Goal: Information Seeking & Learning: Find specific fact

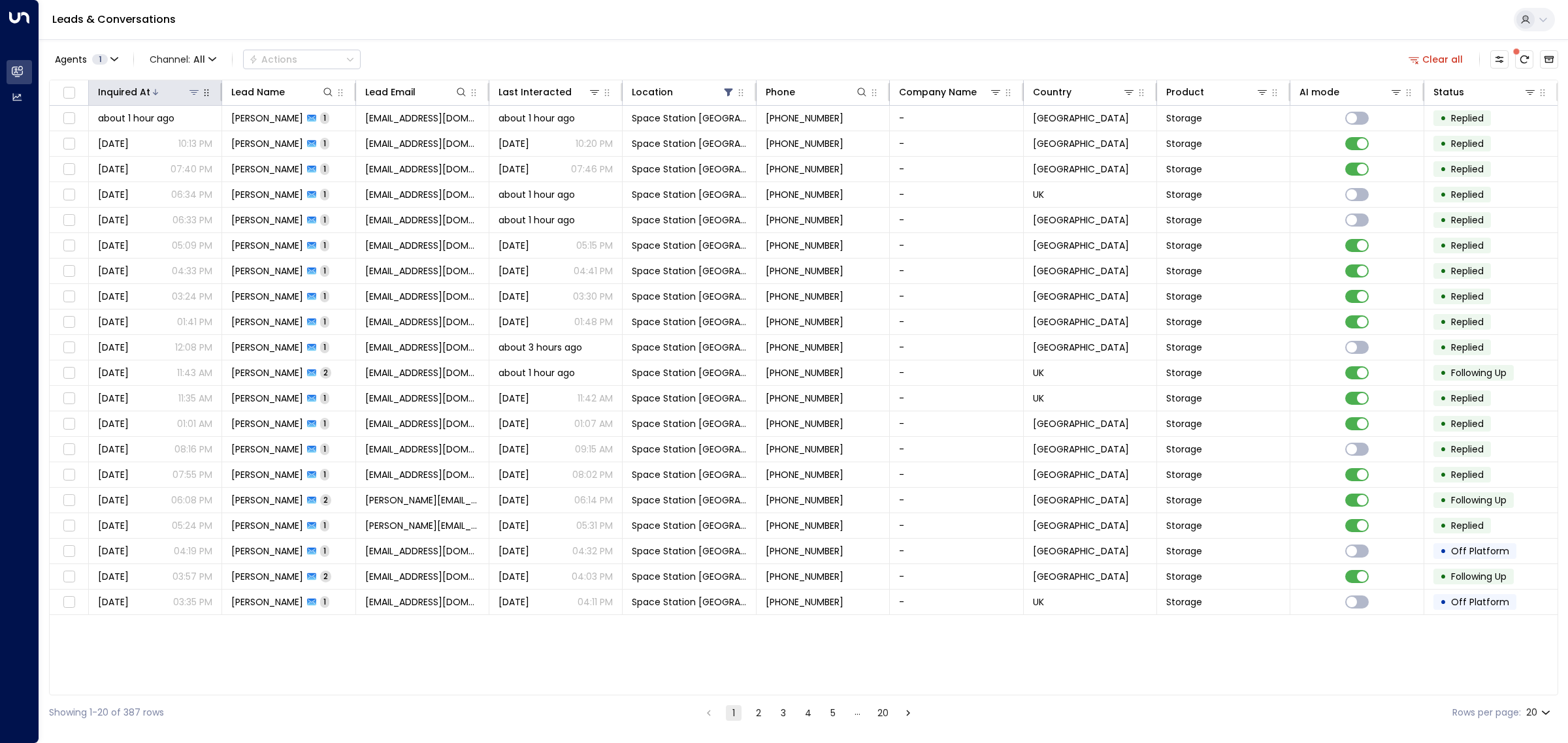
click at [161, 90] on div at bounding box center [175, 92] width 50 height 13
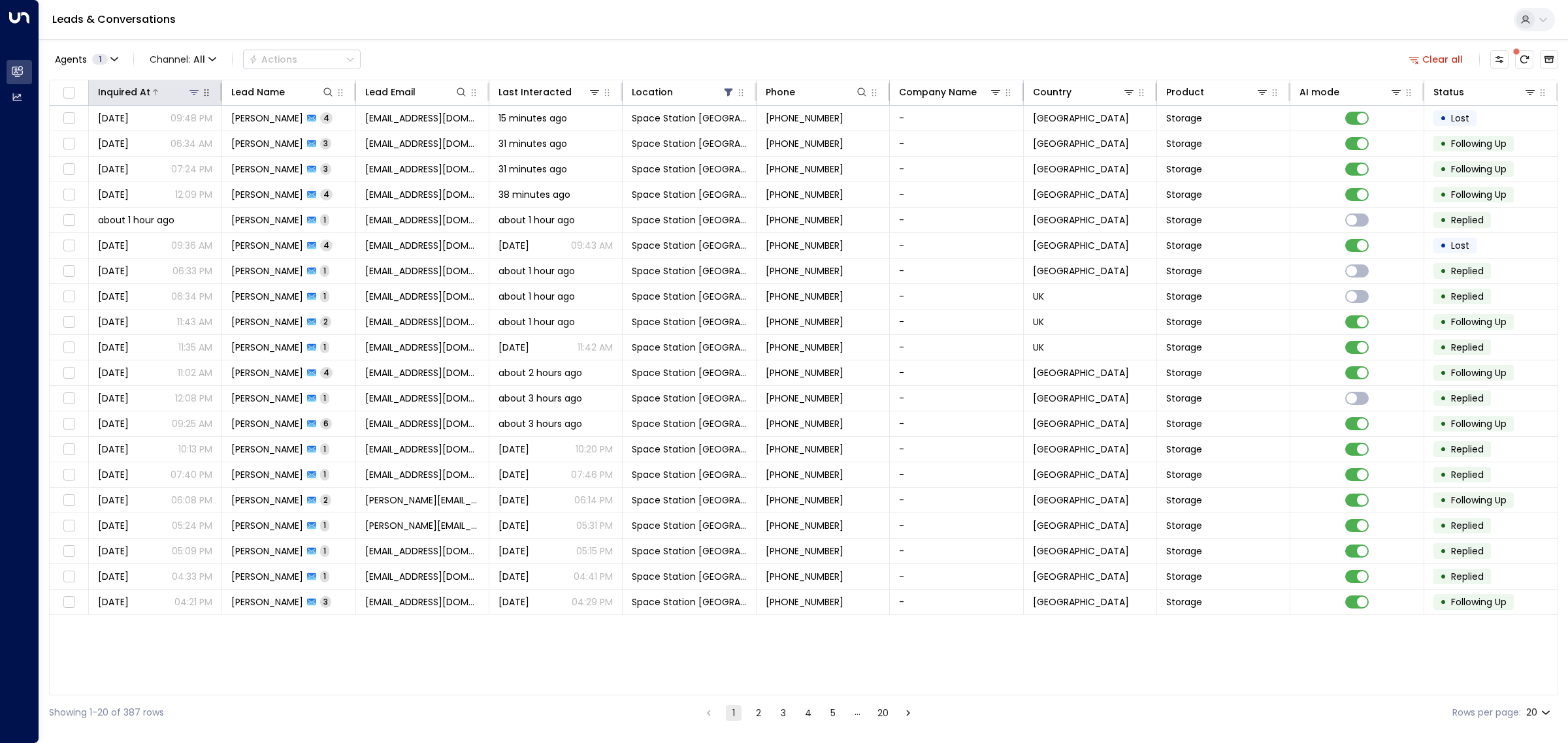
click at [161, 90] on div at bounding box center [175, 92] width 50 height 13
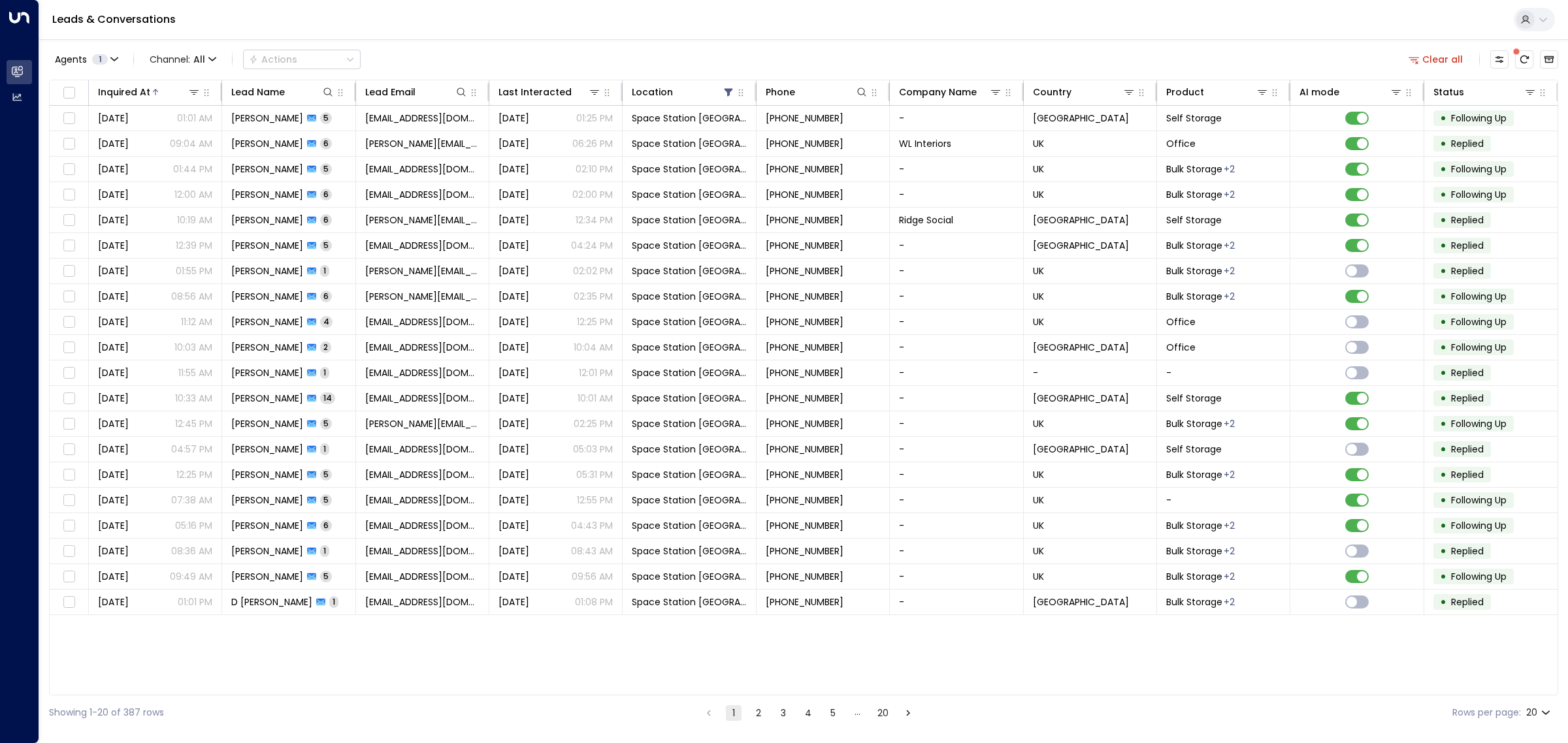
click at [1520, 52] on span at bounding box center [1516, 52] width 7 height 7
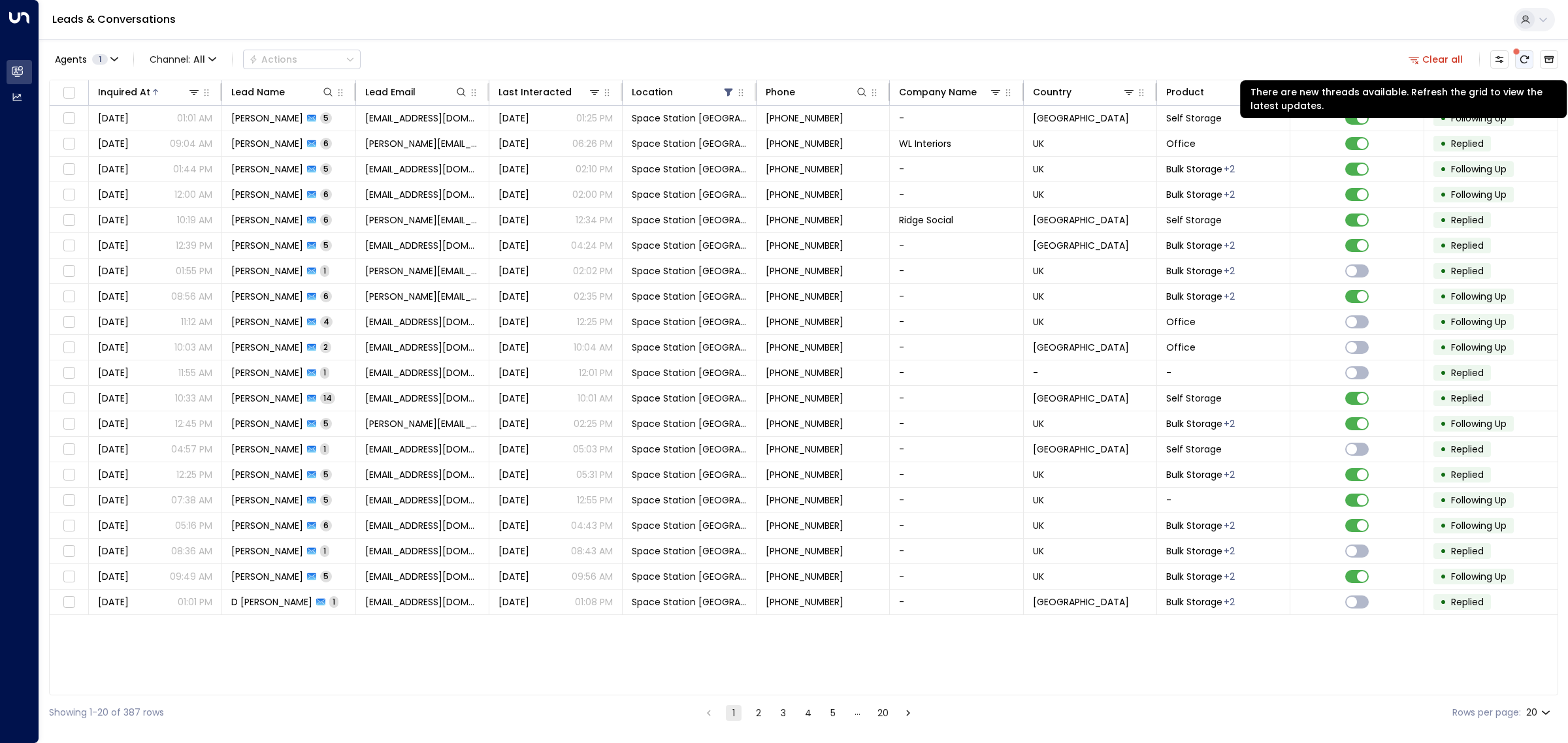
click at [1524, 59] on icon "There are new threads available. Refresh the grid to view the latest updates." at bounding box center [1525, 60] width 10 height 10
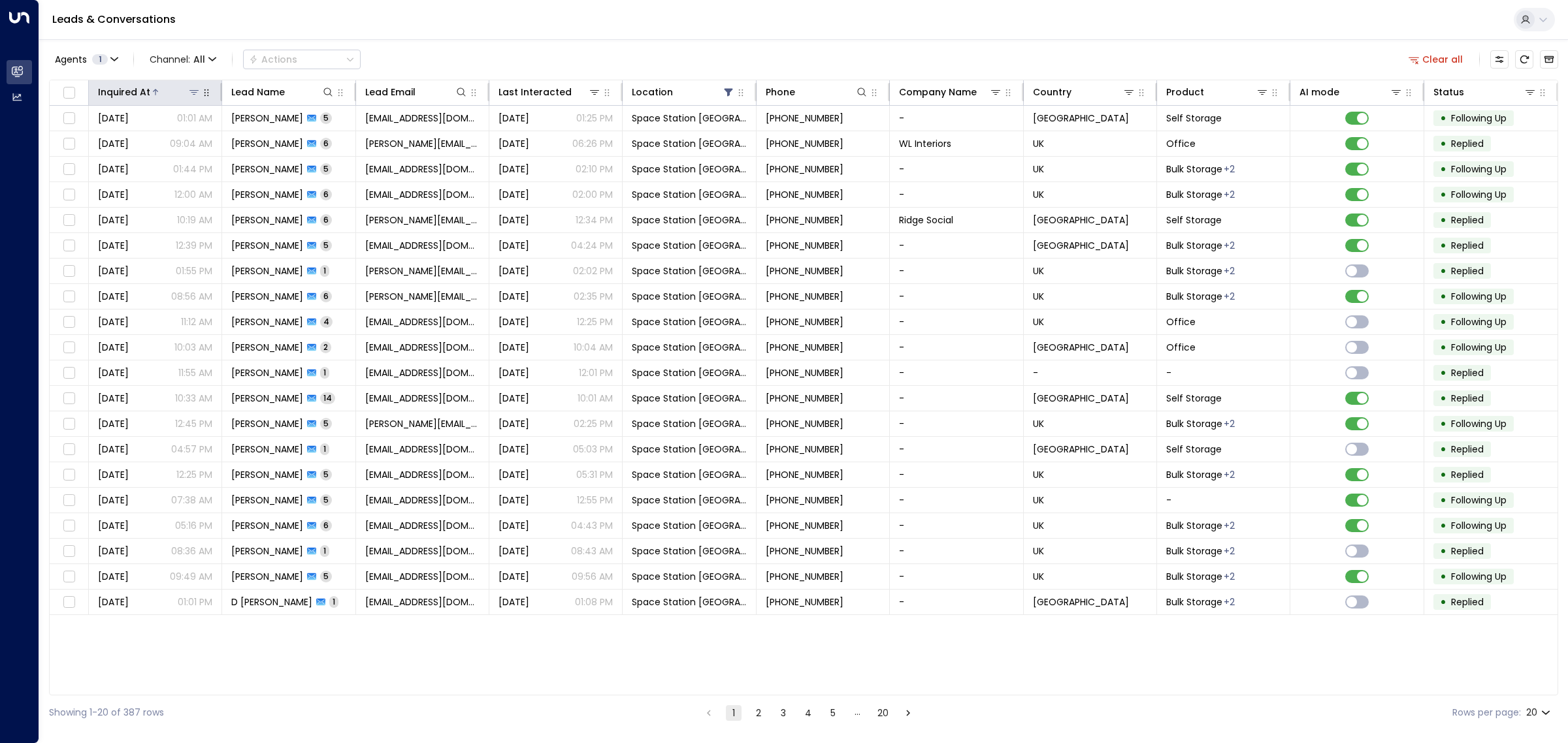
click at [155, 90] on icon at bounding box center [155, 92] width 8 height 8
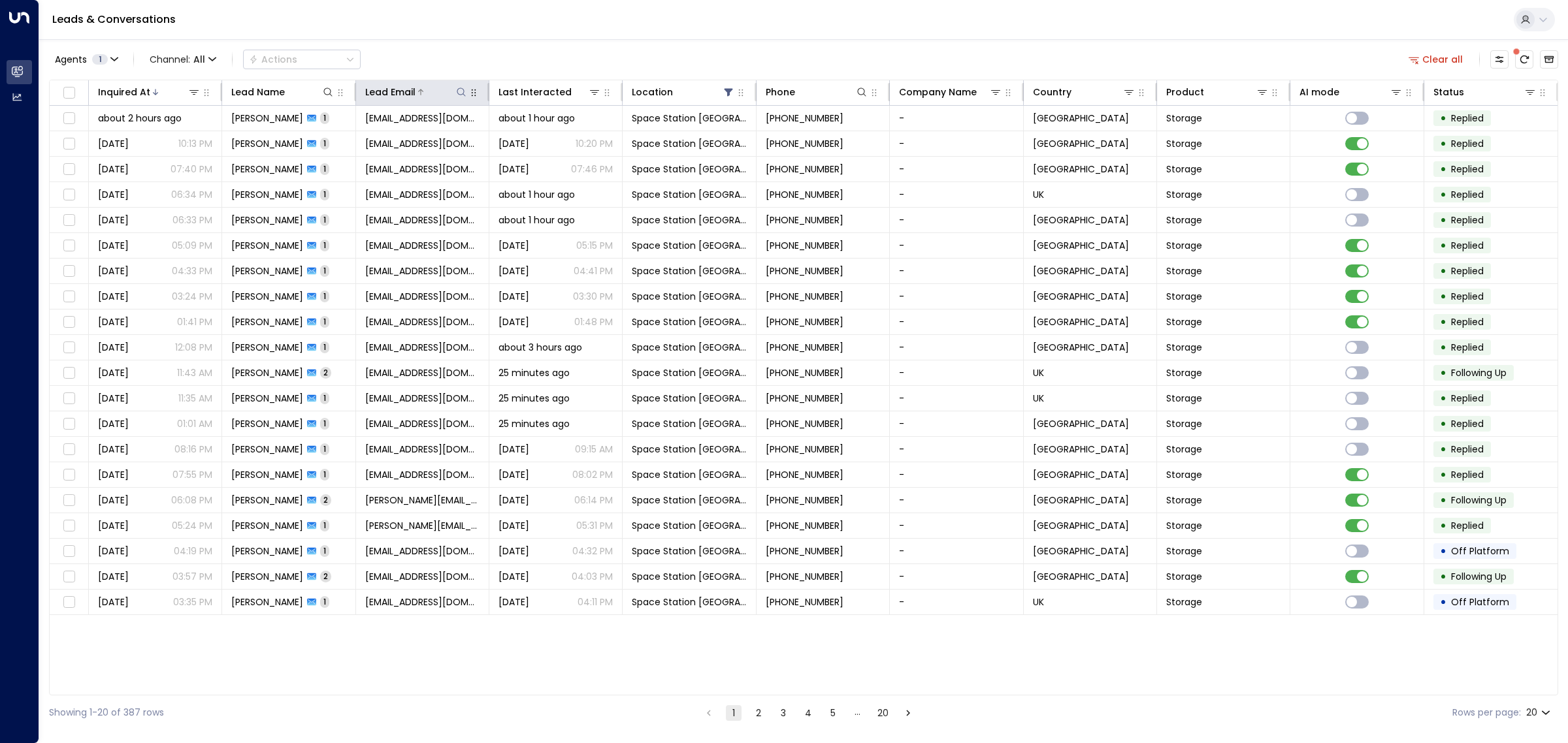
click at [459, 95] on icon at bounding box center [462, 92] width 9 height 9
click at [440, 138] on input "text" at bounding box center [461, 139] width 181 height 24
type input "**********"
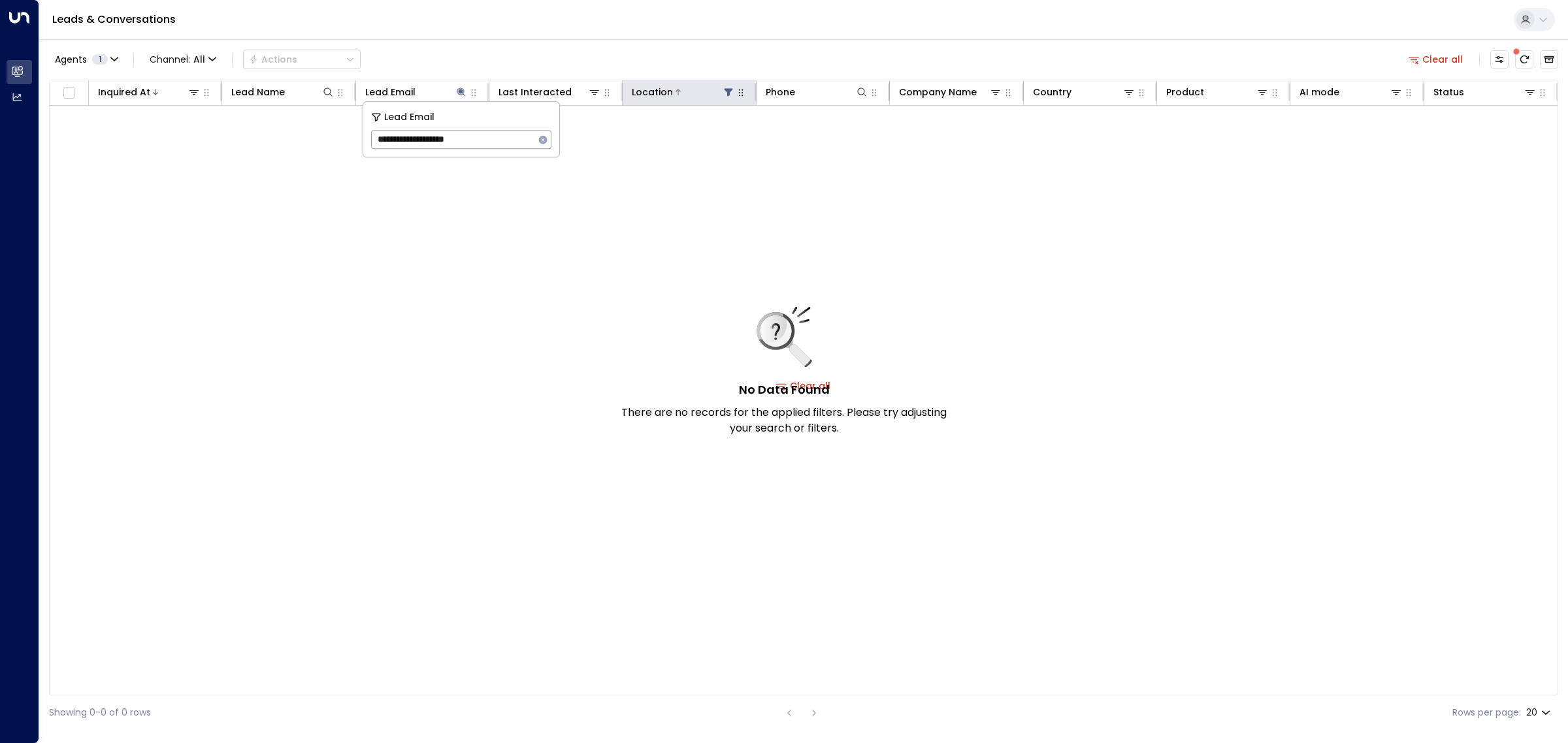
click at [729, 89] on icon at bounding box center [729, 93] width 9 height 8
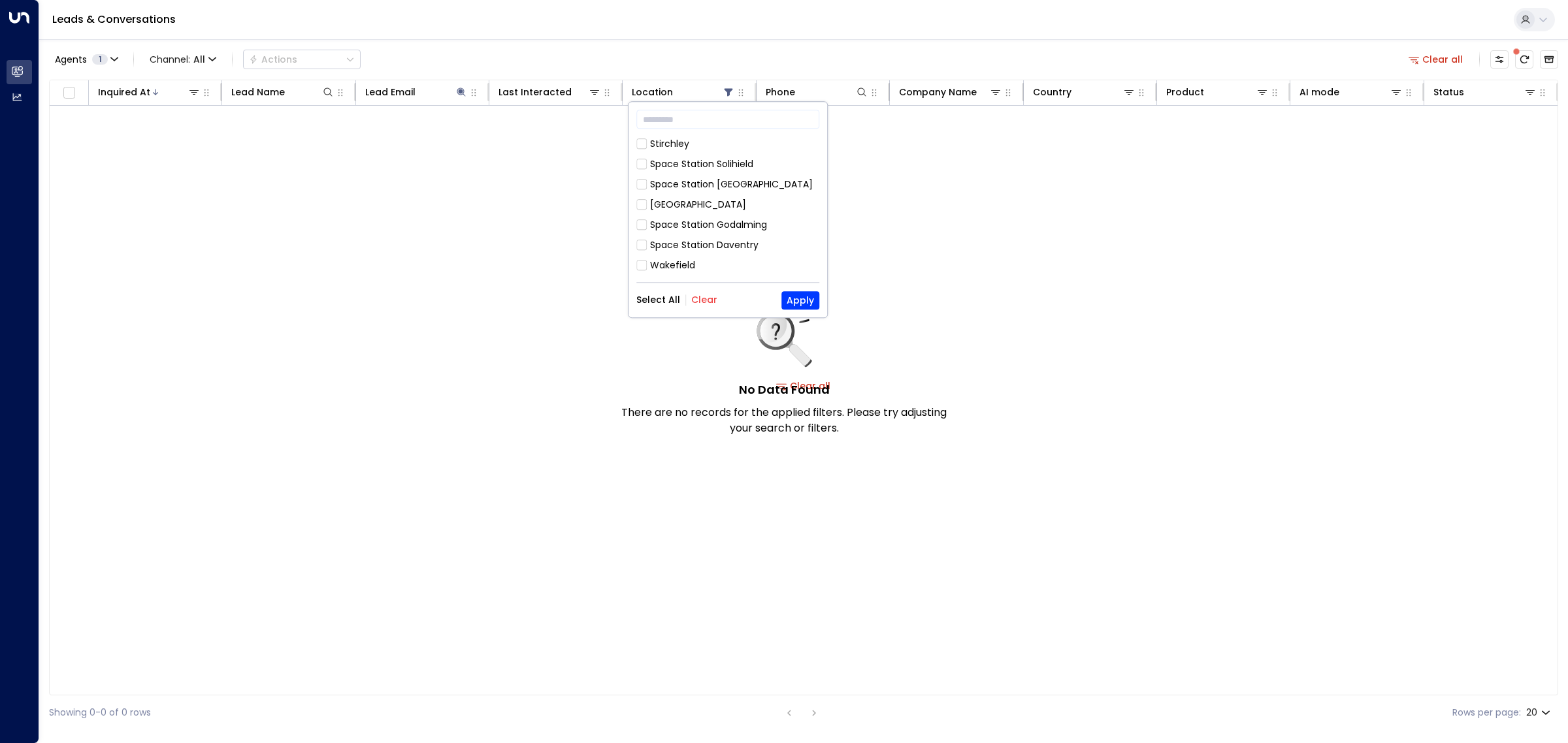
click at [672, 297] on button "Select All" at bounding box center [658, 300] width 43 height 10
click at [808, 307] on button "Apply" at bounding box center [800, 300] width 38 height 18
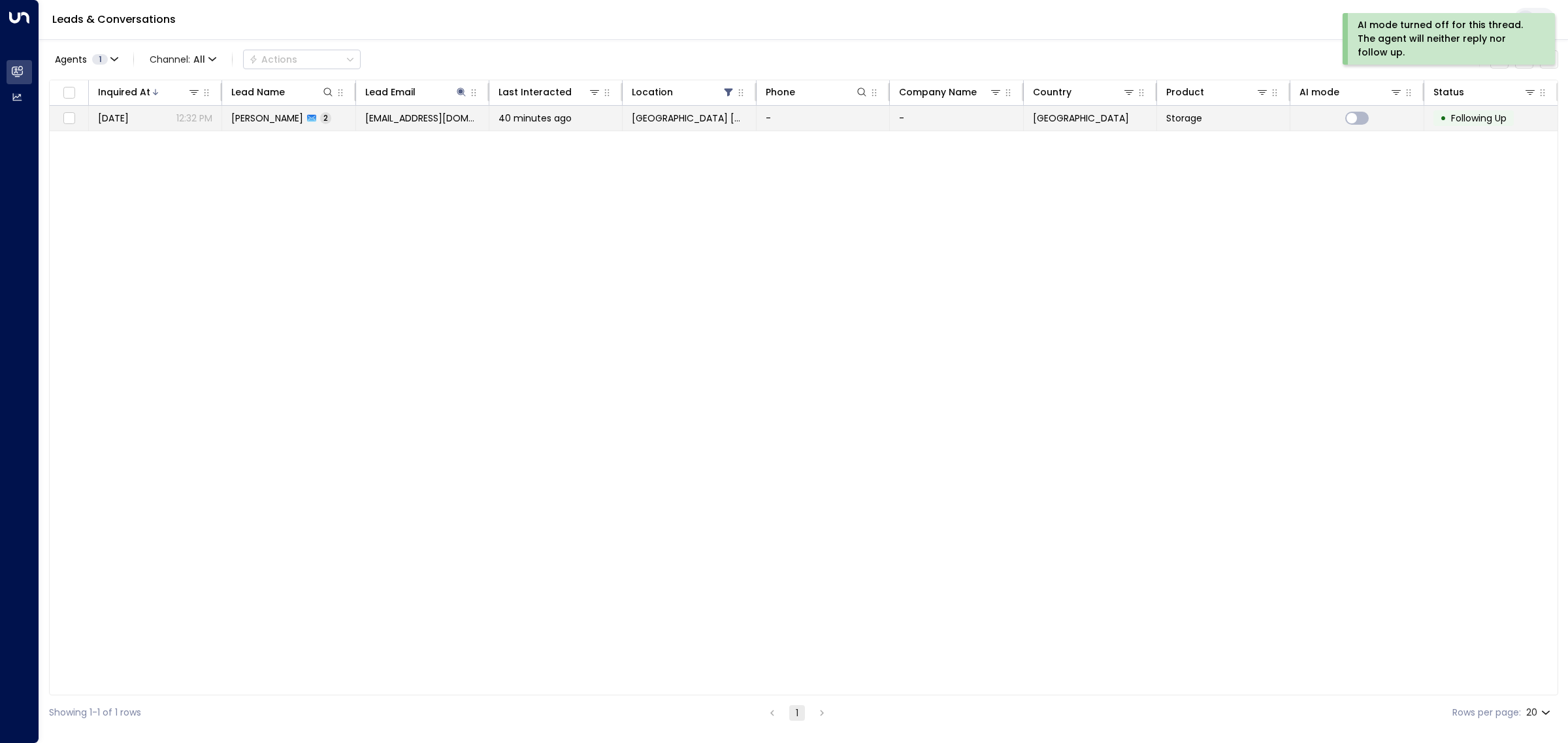
click at [430, 116] on span "[EMAIL_ADDRESS][DOMAIN_NAME]" at bounding box center [422, 119] width 114 height 13
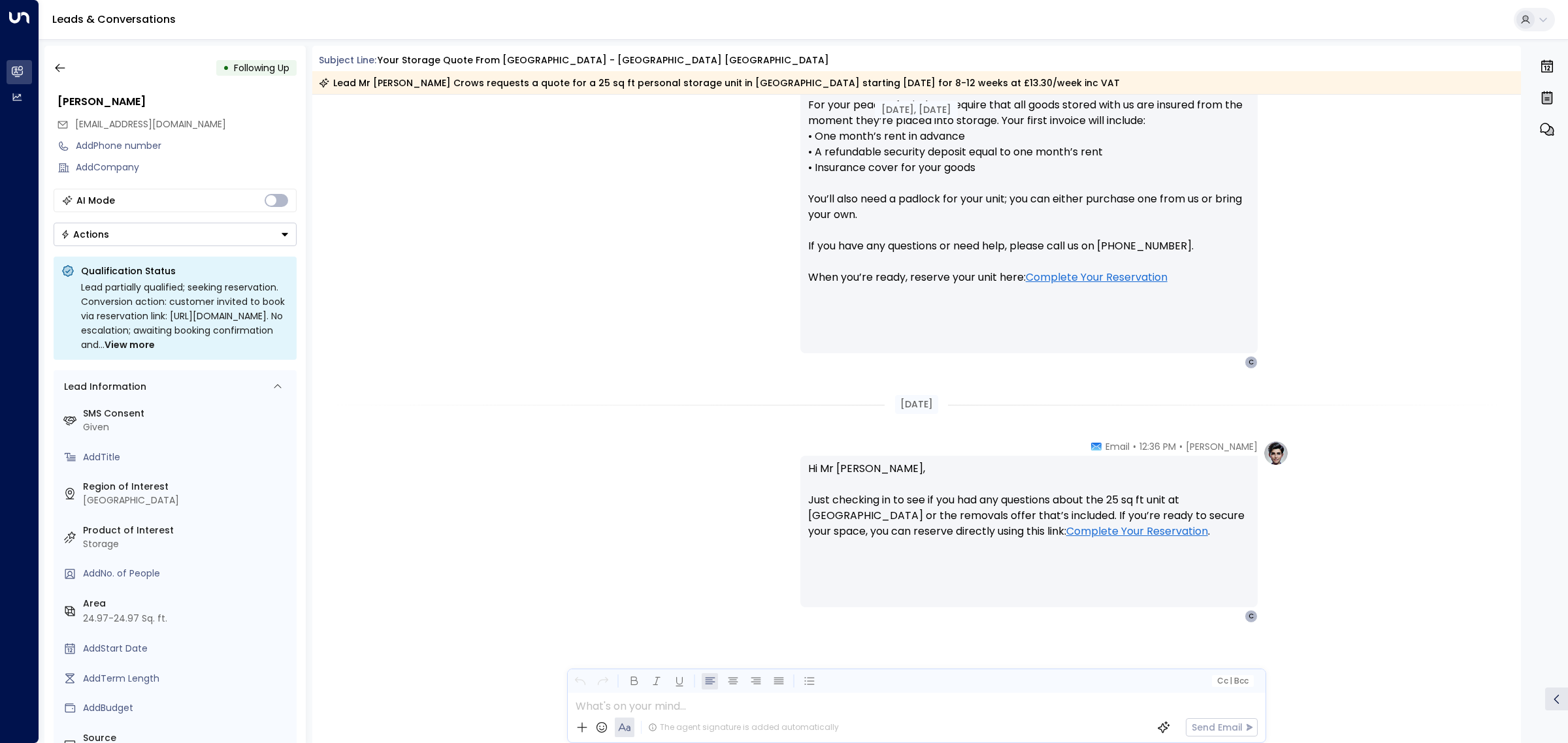
scroll to position [755, 0]
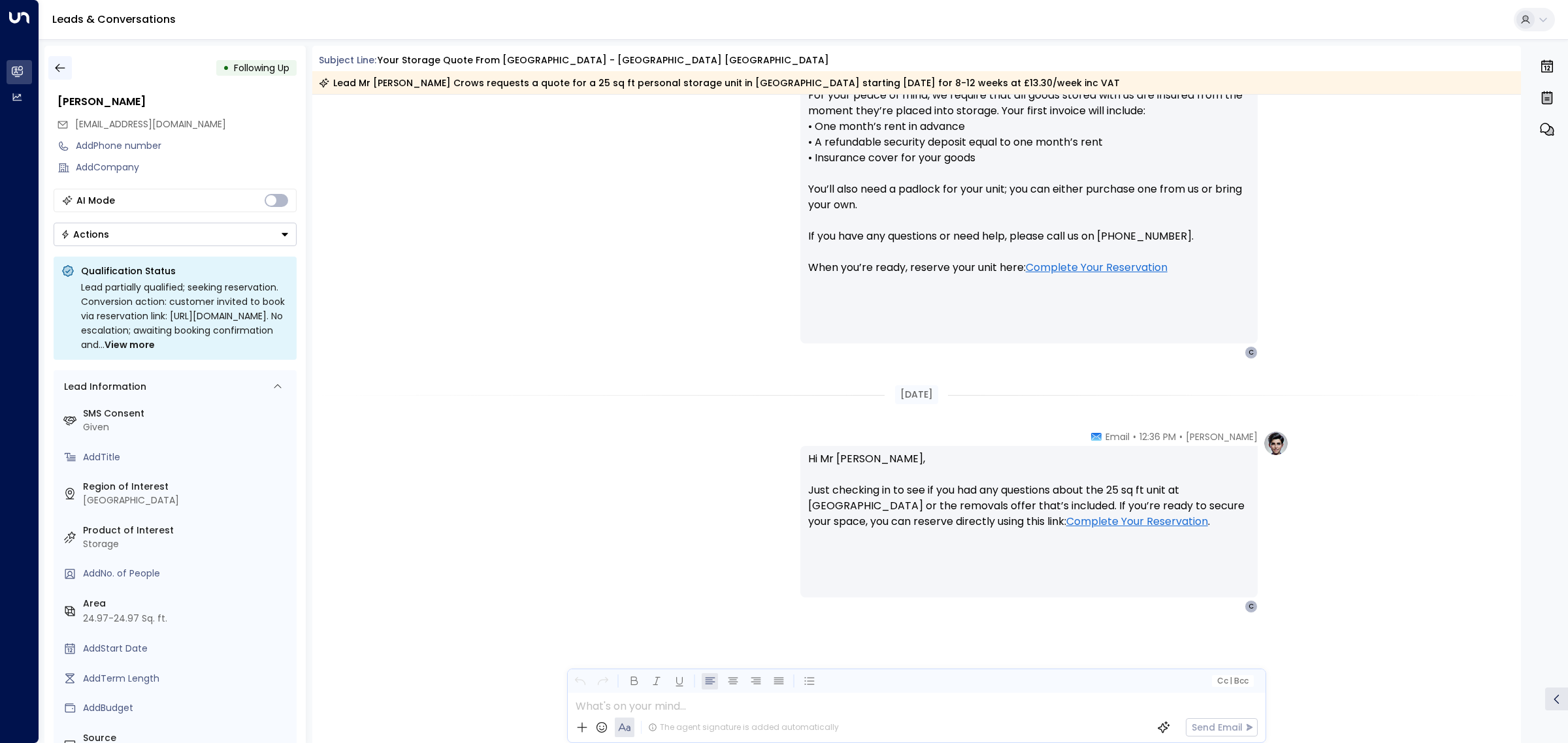
click at [63, 66] on icon "button" at bounding box center [60, 68] width 13 height 13
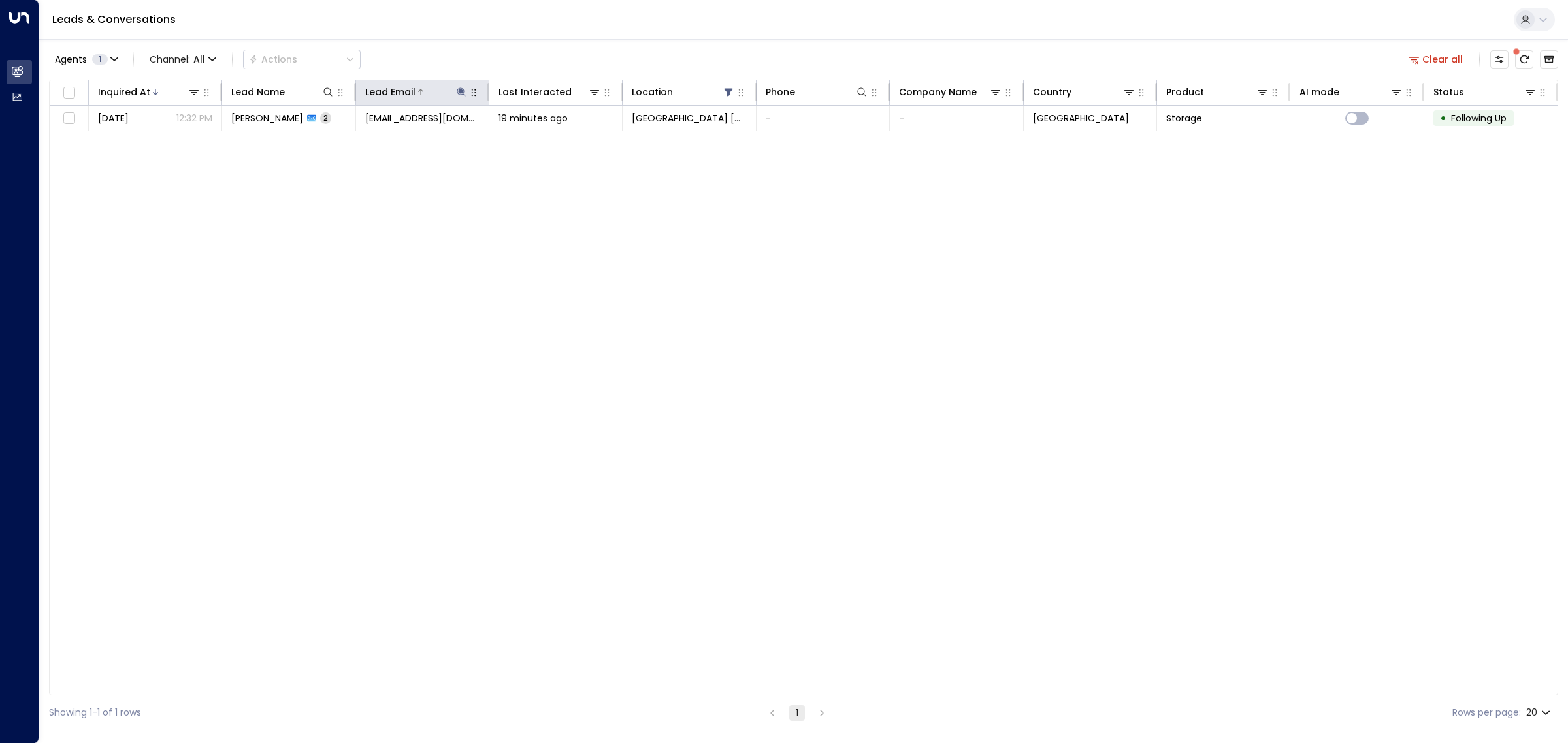
click at [458, 92] on icon at bounding box center [462, 92] width 9 height 9
drag, startPoint x: 503, startPoint y: 135, endPoint x: 370, endPoint y: 127, distance: 133.2
click at [370, 127] on div "**********" at bounding box center [461, 129] width 196 height 54
type input "**********"
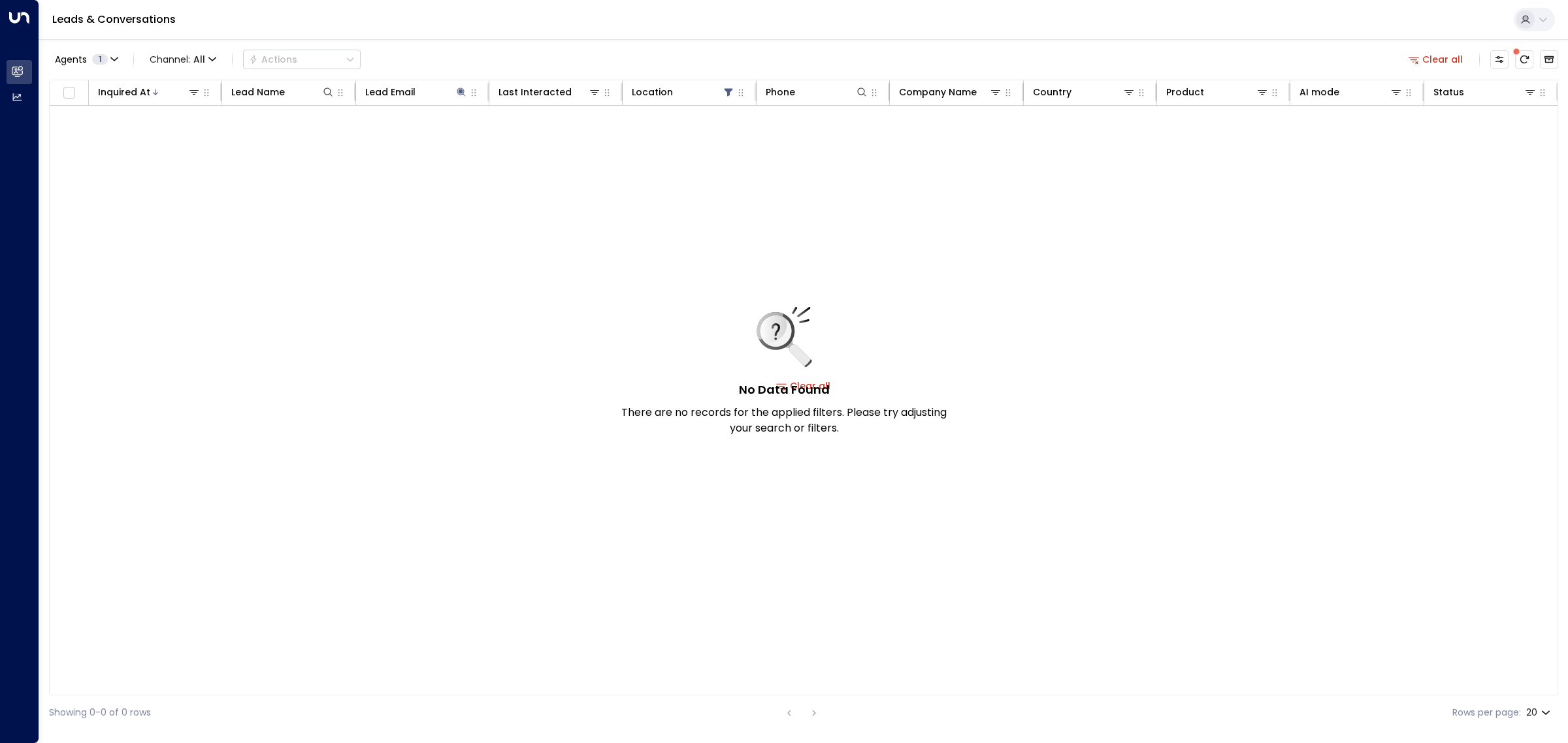
click at [381, 224] on div "No Data Found There are no records for the applied filters. Please try adjustin…" at bounding box center [803, 386] width 1508 height 560
click at [732, 91] on icon at bounding box center [729, 92] width 10 height 10
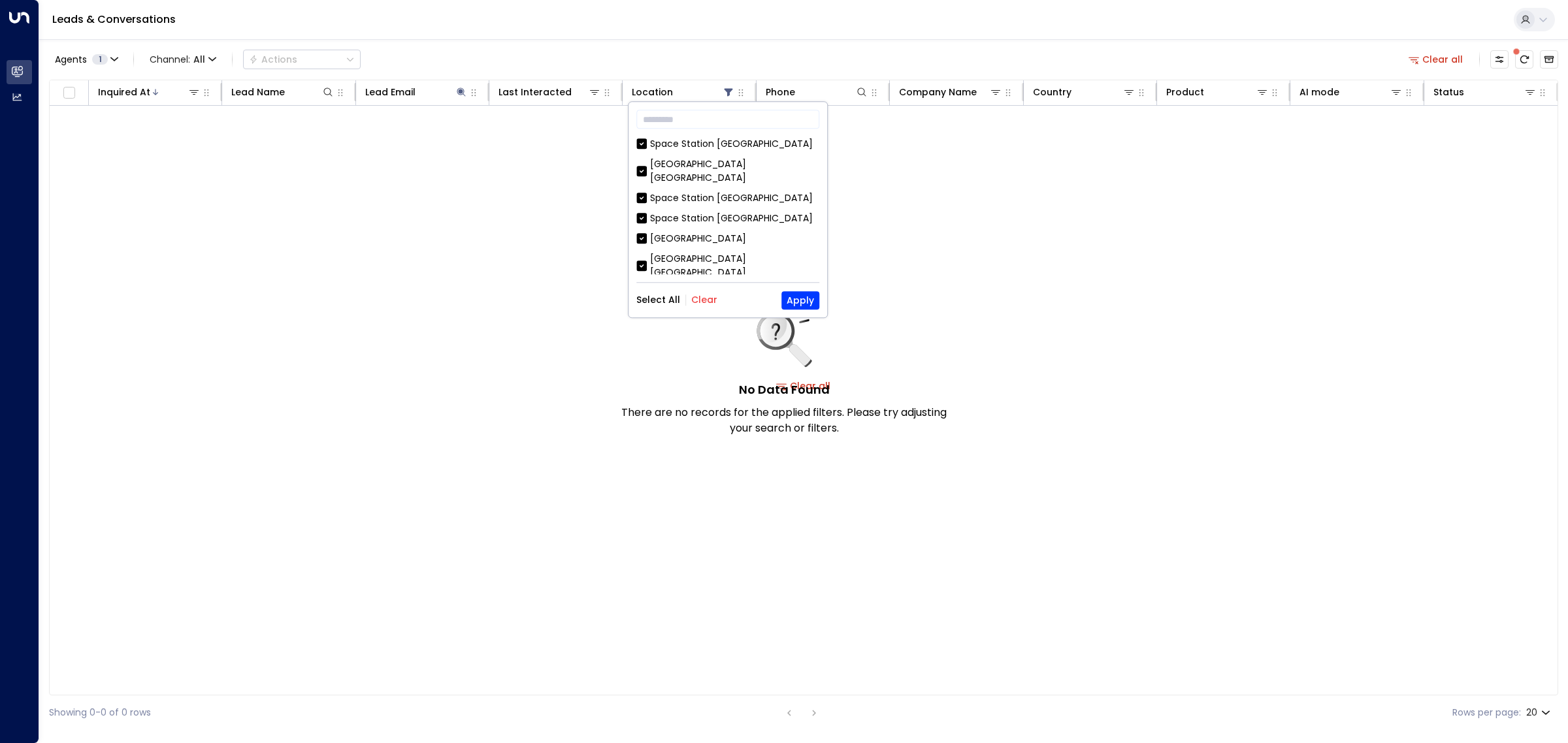
click at [661, 298] on button "Select All" at bounding box center [658, 300] width 43 height 10
click at [701, 296] on button "Clear" at bounding box center [704, 300] width 26 height 10
click at [788, 298] on button "Apply" at bounding box center [800, 300] width 38 height 18
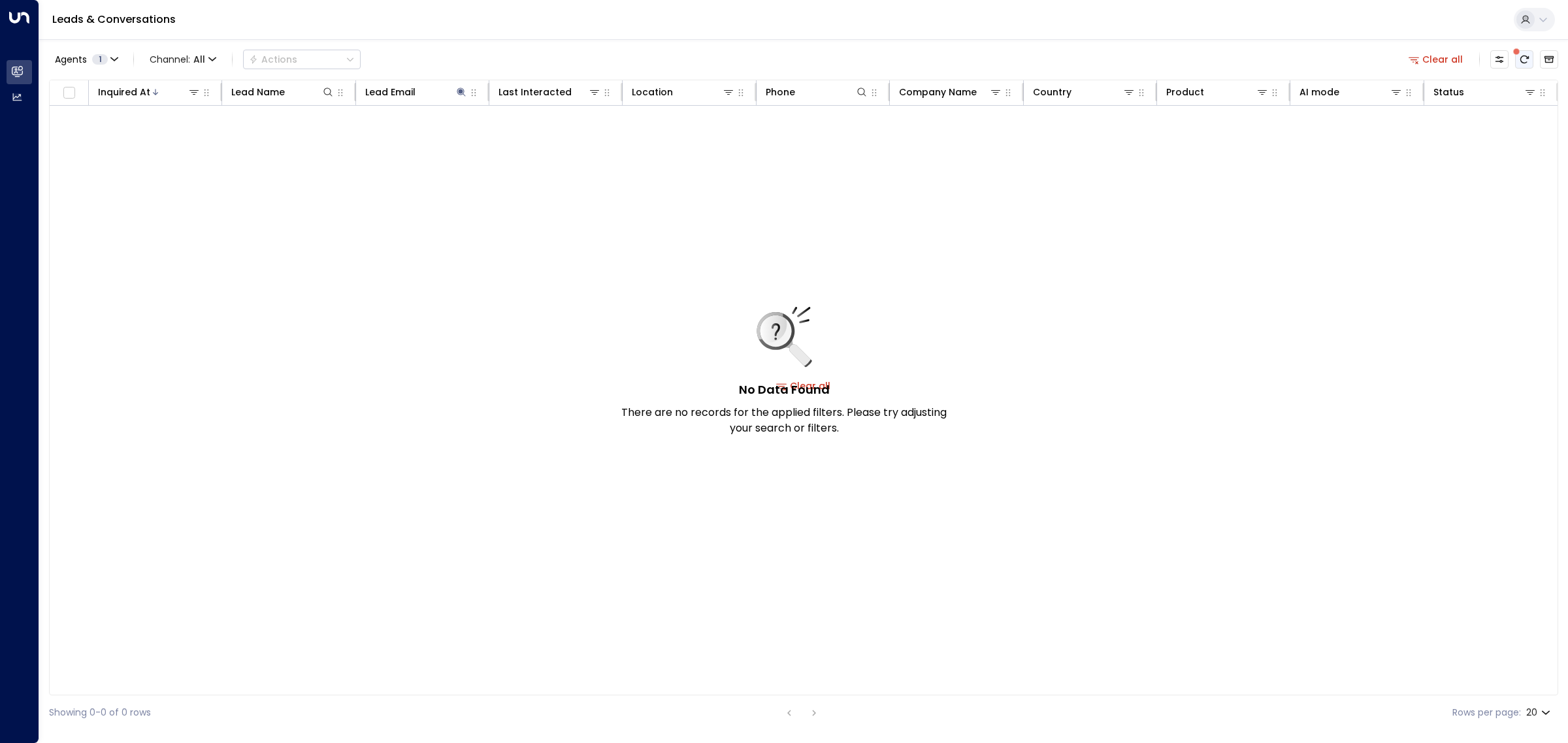
click at [1527, 60] on icon "There are new threads available. Refresh the grid to view the latest updates." at bounding box center [1525, 60] width 10 height 10
click at [462, 88] on icon at bounding box center [461, 92] width 10 height 10
click at [396, 244] on div "No Data Found There are no records for the applied filters. Please try adjustin…" at bounding box center [803, 386] width 1508 height 560
click at [115, 55] on icon "button" at bounding box center [114, 59] width 8 height 8
click at [187, 409] on div at bounding box center [784, 371] width 1568 height 743
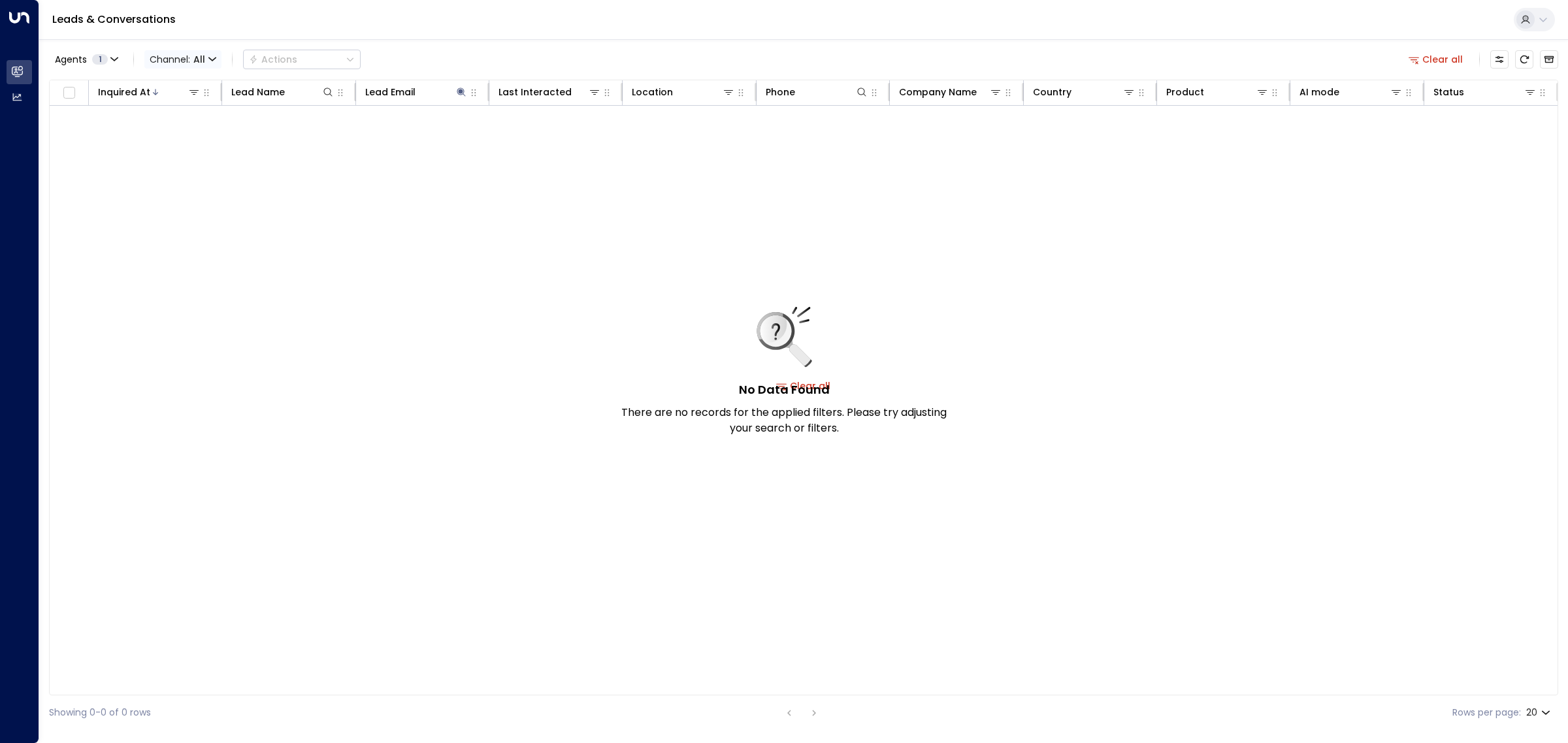
click at [213, 57] on icon "button" at bounding box center [212, 59] width 8 height 8
click at [263, 163] on div at bounding box center [784, 371] width 1568 height 743
click at [463, 89] on icon at bounding box center [462, 92] width 9 height 9
click at [545, 138] on icon "button" at bounding box center [544, 140] width 9 height 9
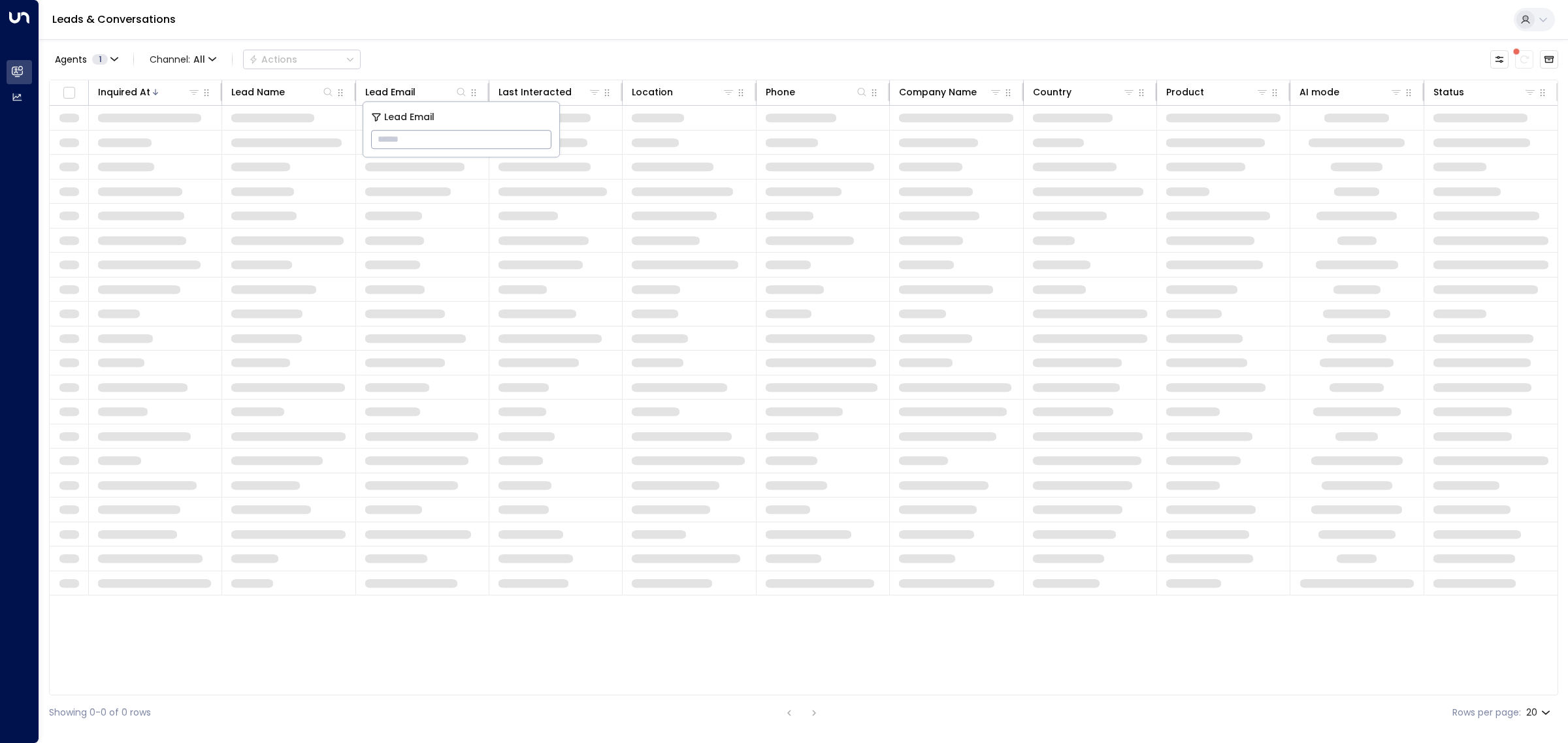
click at [446, 46] on div "Agents 1 Channel: All Actions" at bounding box center [804, 59] width 1510 height 27
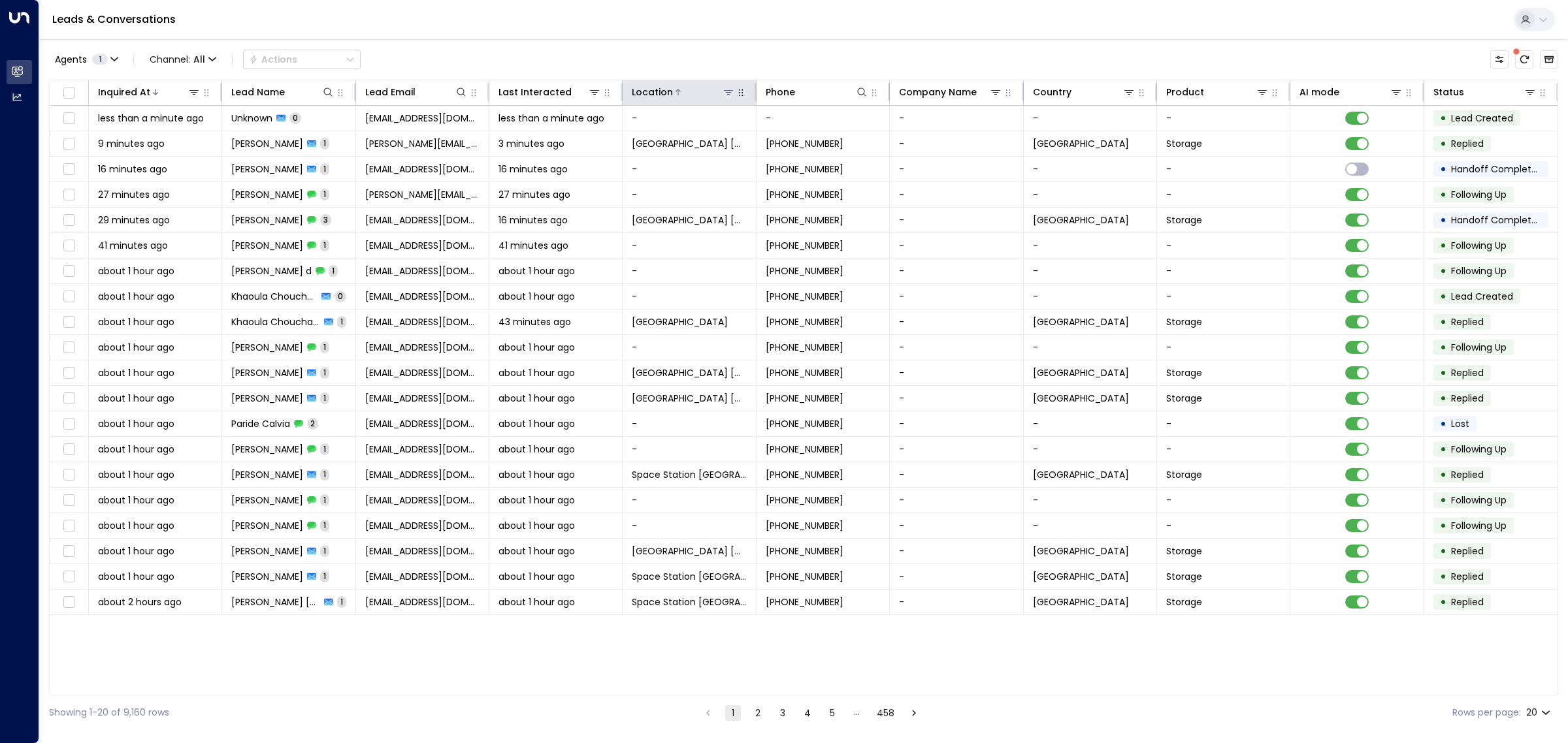
click at [726, 91] on icon at bounding box center [729, 92] width 10 height 10
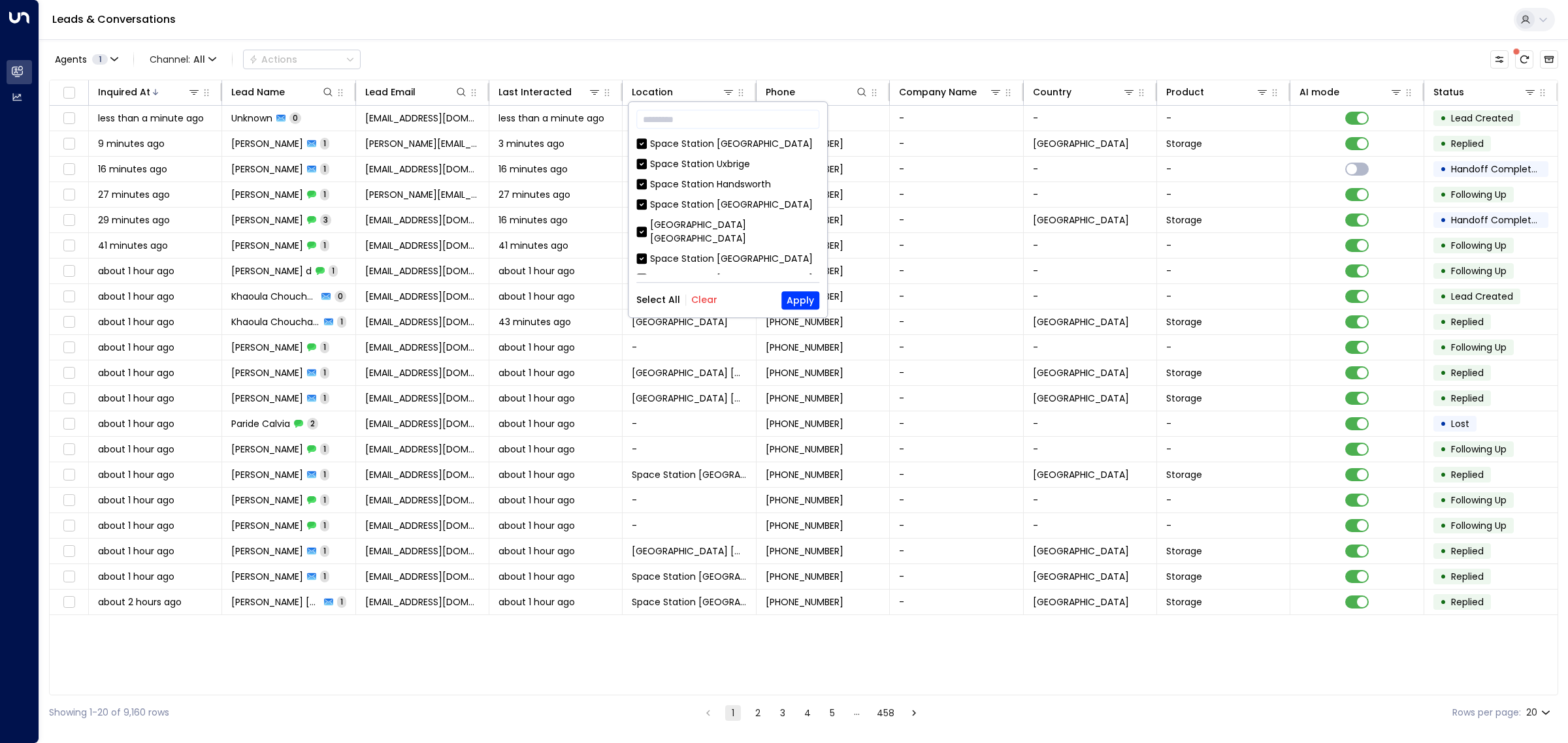
click at [700, 300] on button "Clear" at bounding box center [704, 300] width 26 height 10
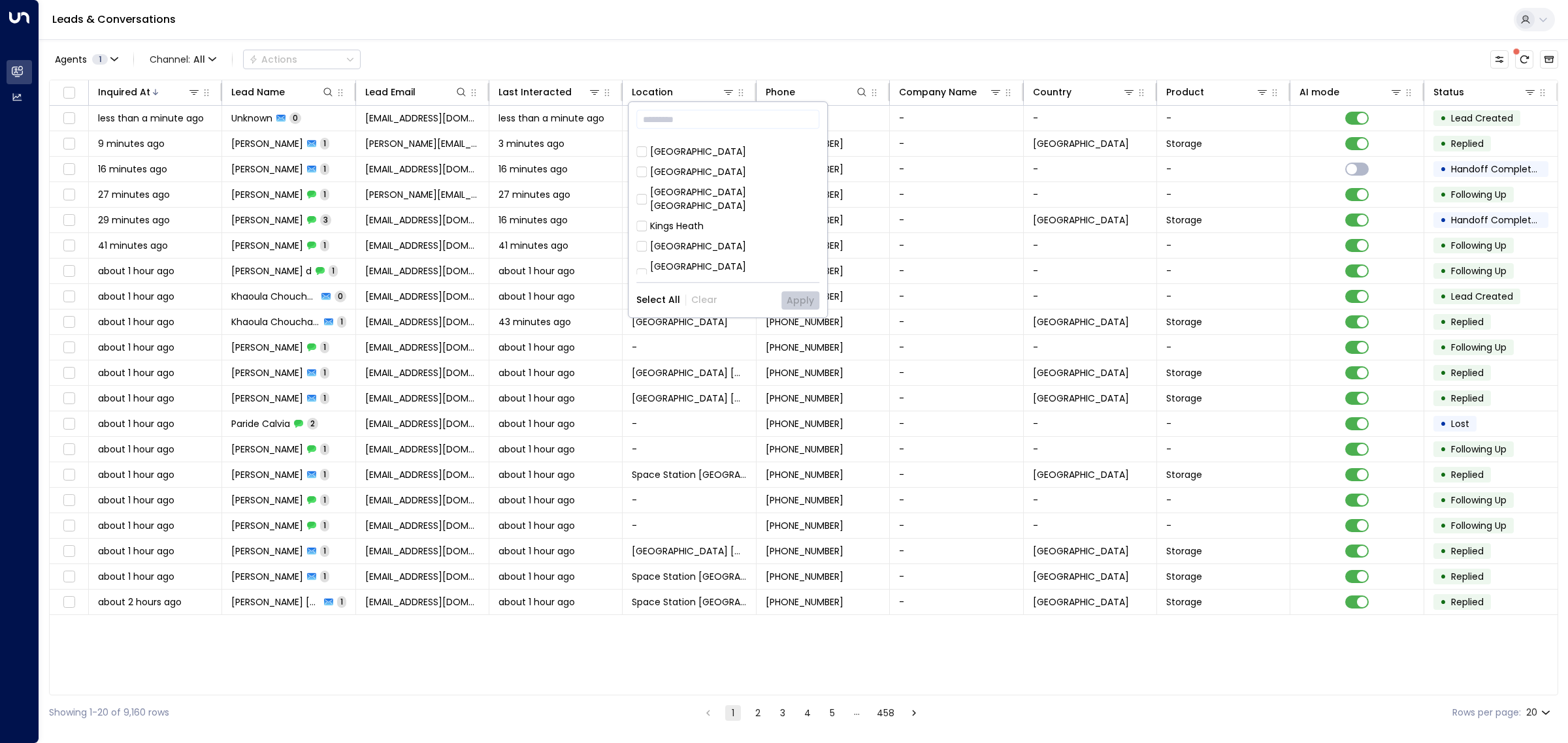
scroll to position [423, 0]
click at [789, 300] on button "Apply" at bounding box center [800, 300] width 38 height 18
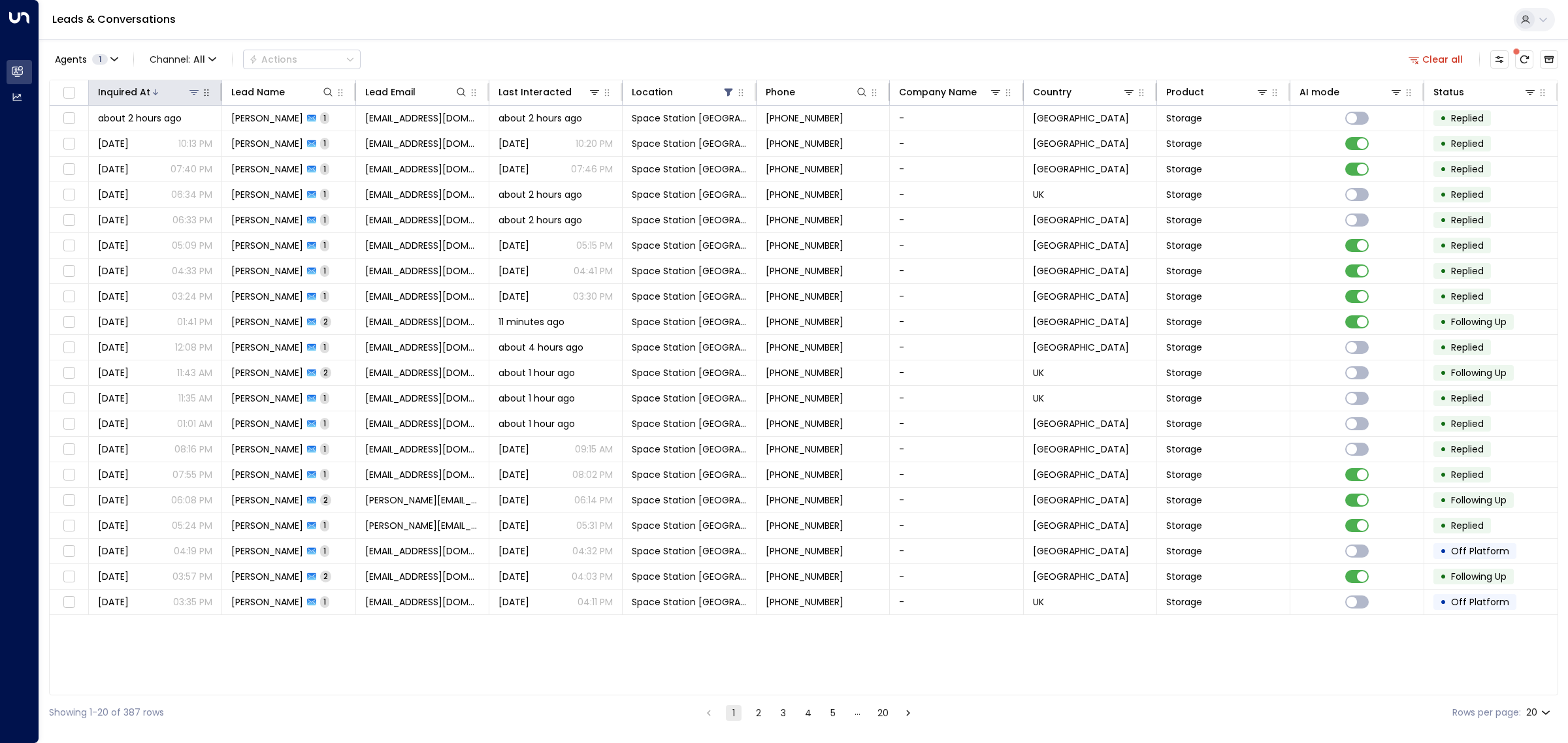
click at [171, 93] on div at bounding box center [175, 92] width 50 height 13
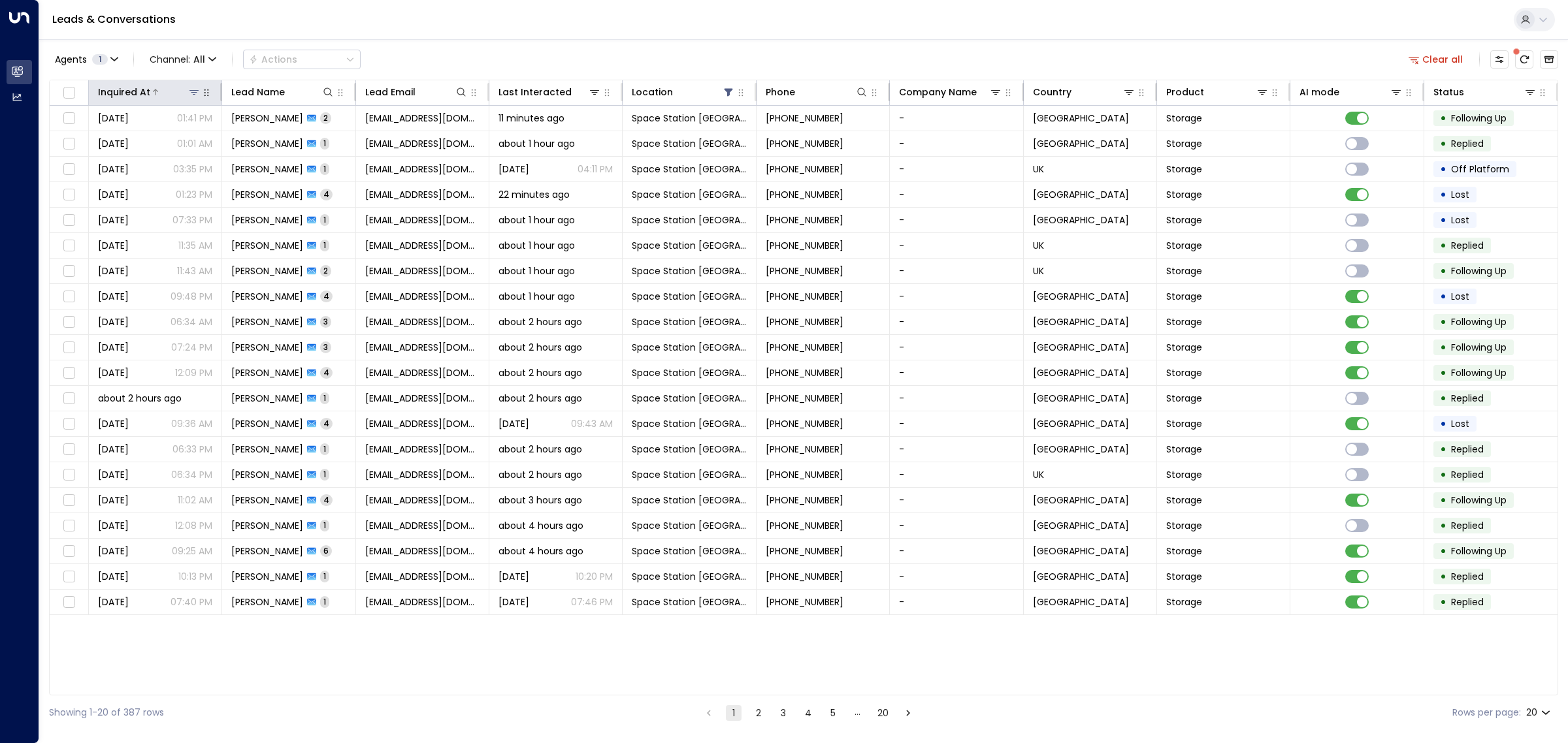
click at [171, 93] on div at bounding box center [175, 92] width 50 height 13
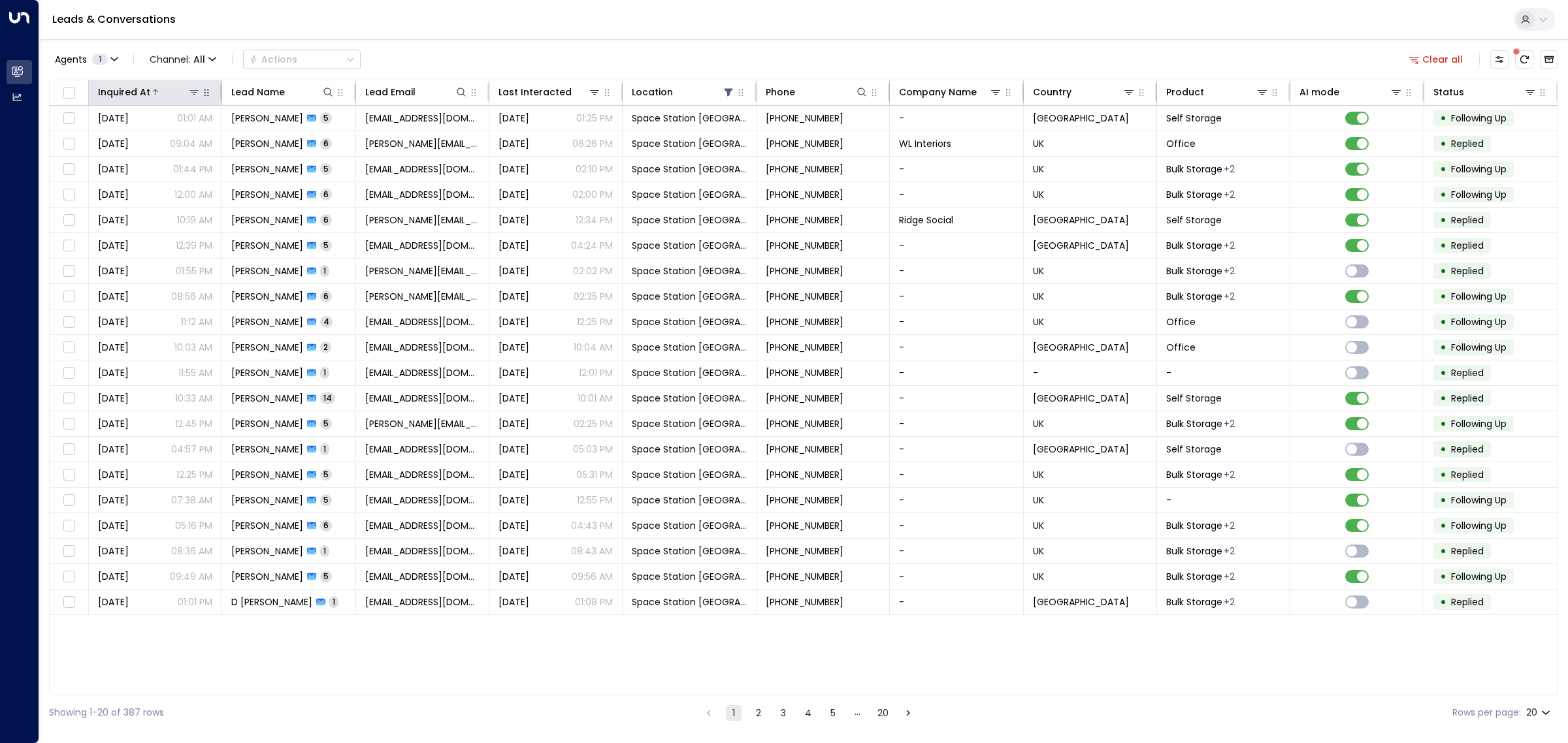
click at [170, 93] on div at bounding box center [175, 92] width 50 height 13
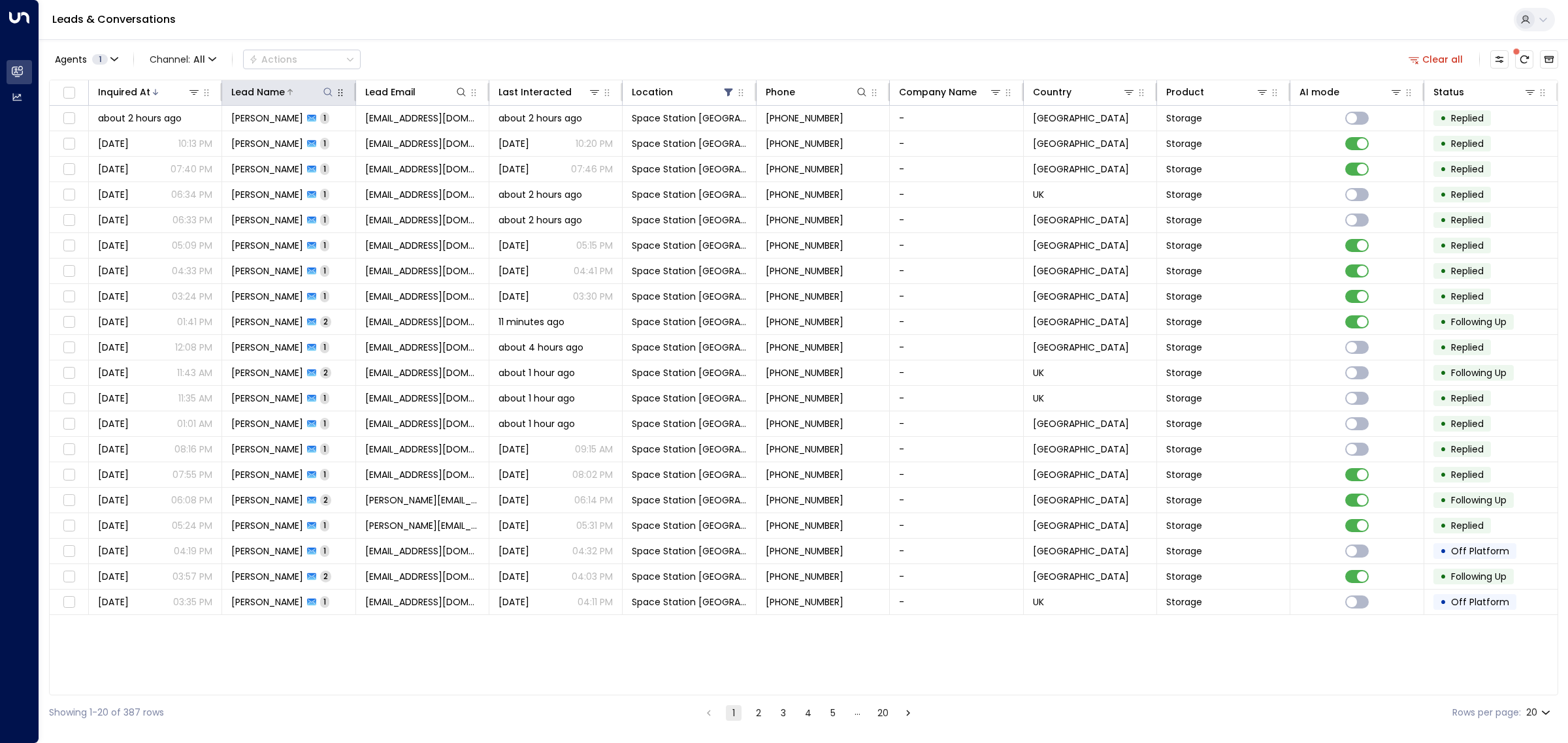
click at [330, 91] on icon at bounding box center [328, 92] width 10 height 10
click at [330, 141] on input "text" at bounding box center [327, 139] width 181 height 24
type input "*******"
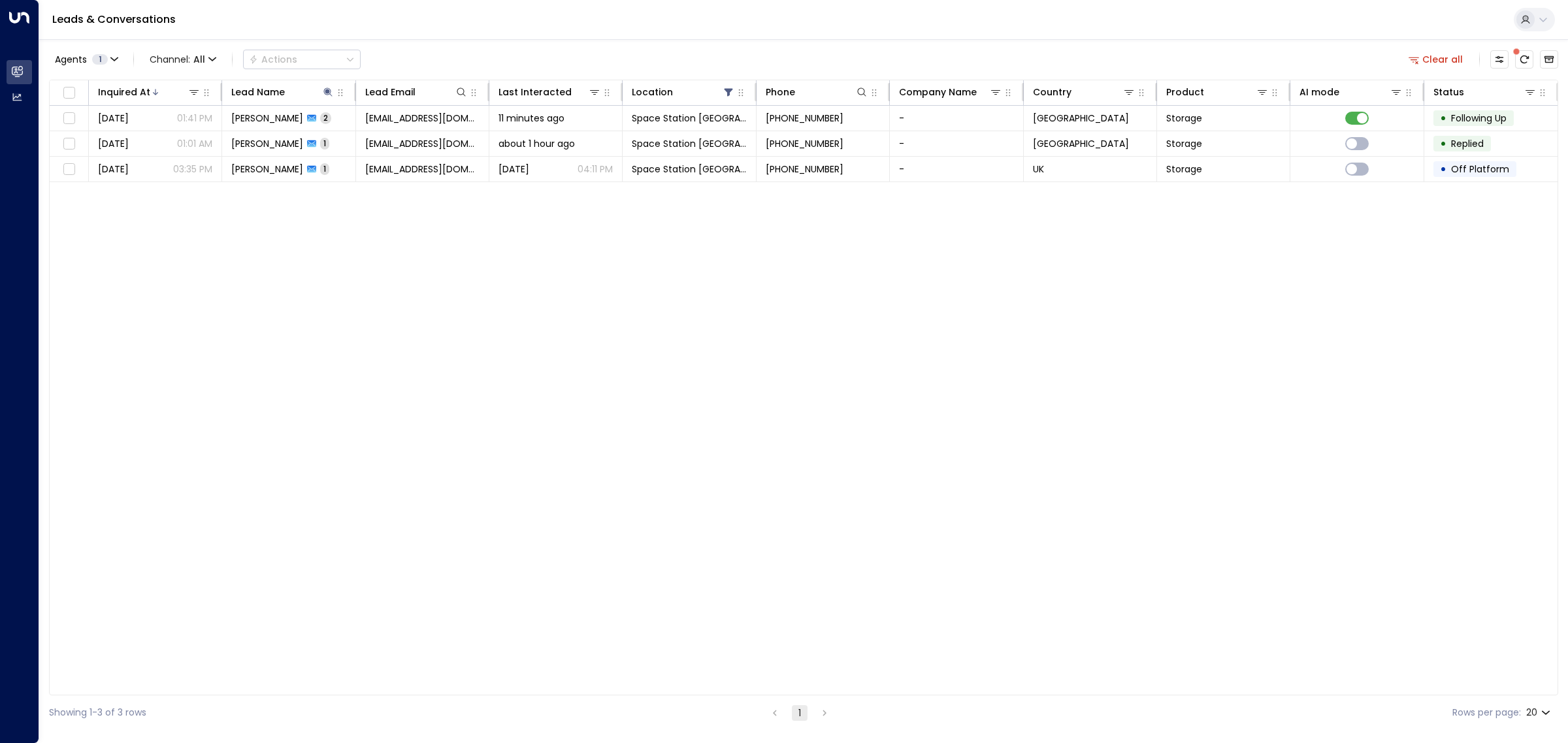
click at [438, 318] on div "Inquired At Lead Name Lead Email Last Interacted Location Phone Company Name Co…" at bounding box center [804, 387] width 1510 height 616
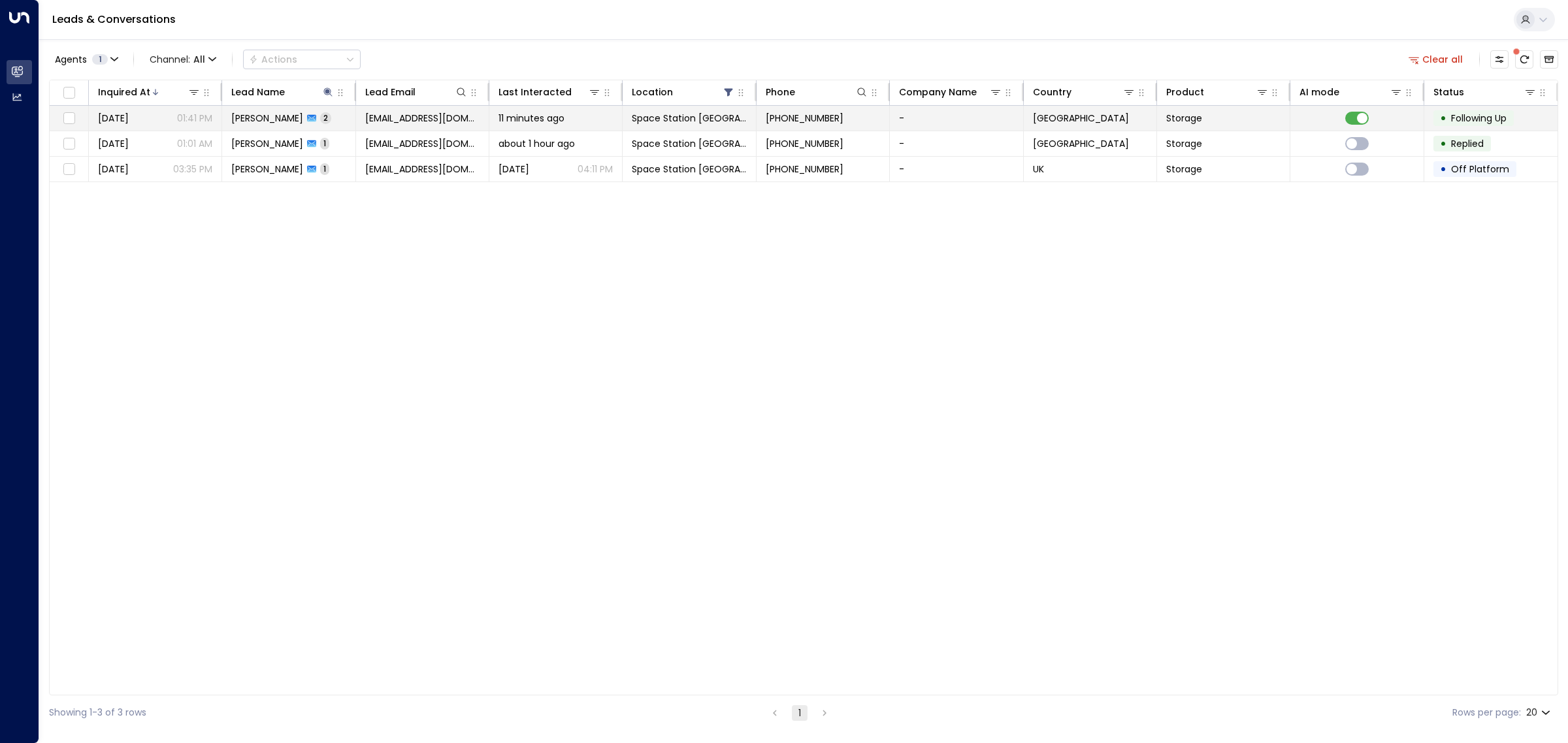
click at [1369, 113] on td at bounding box center [1357, 119] width 133 height 25
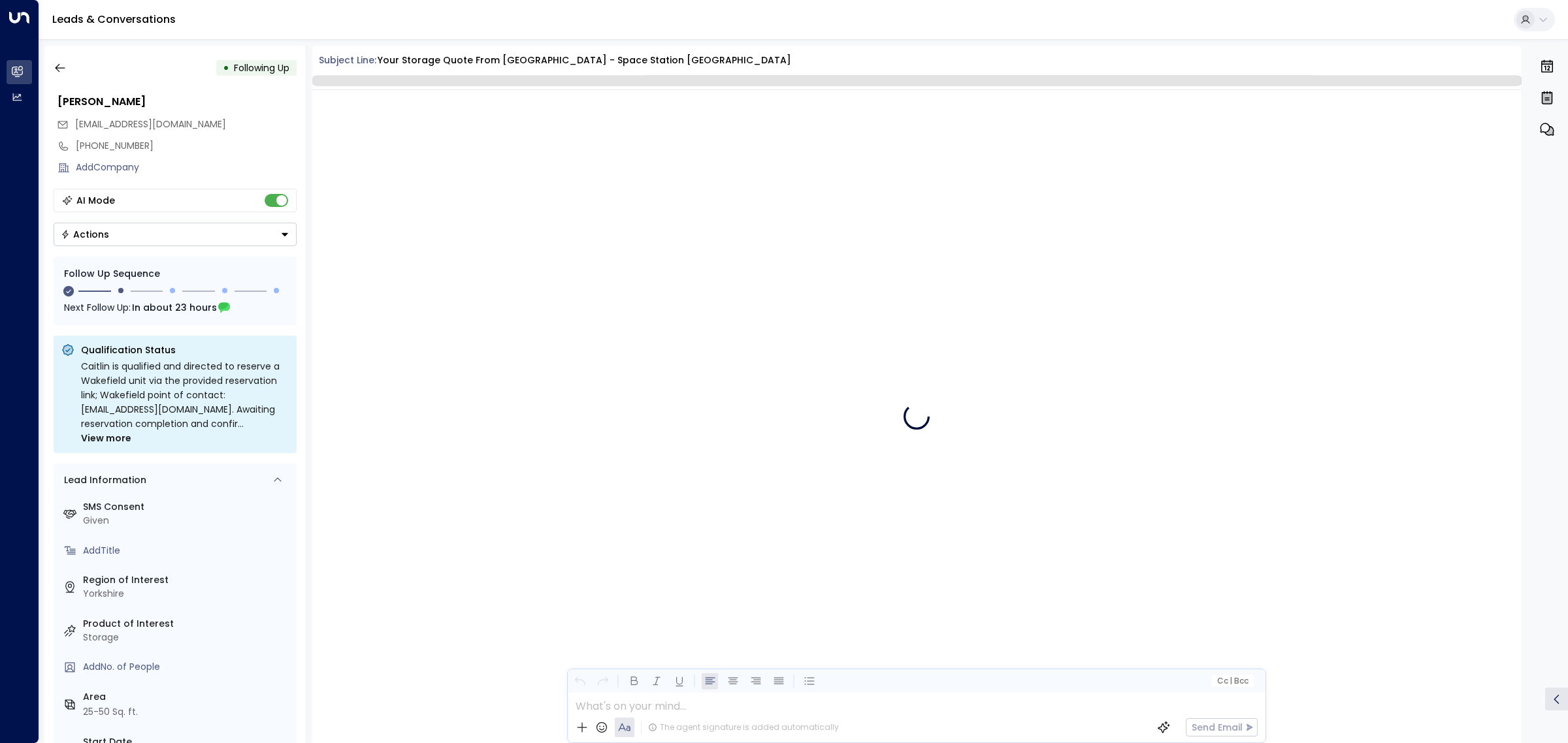
scroll to position [765, 0]
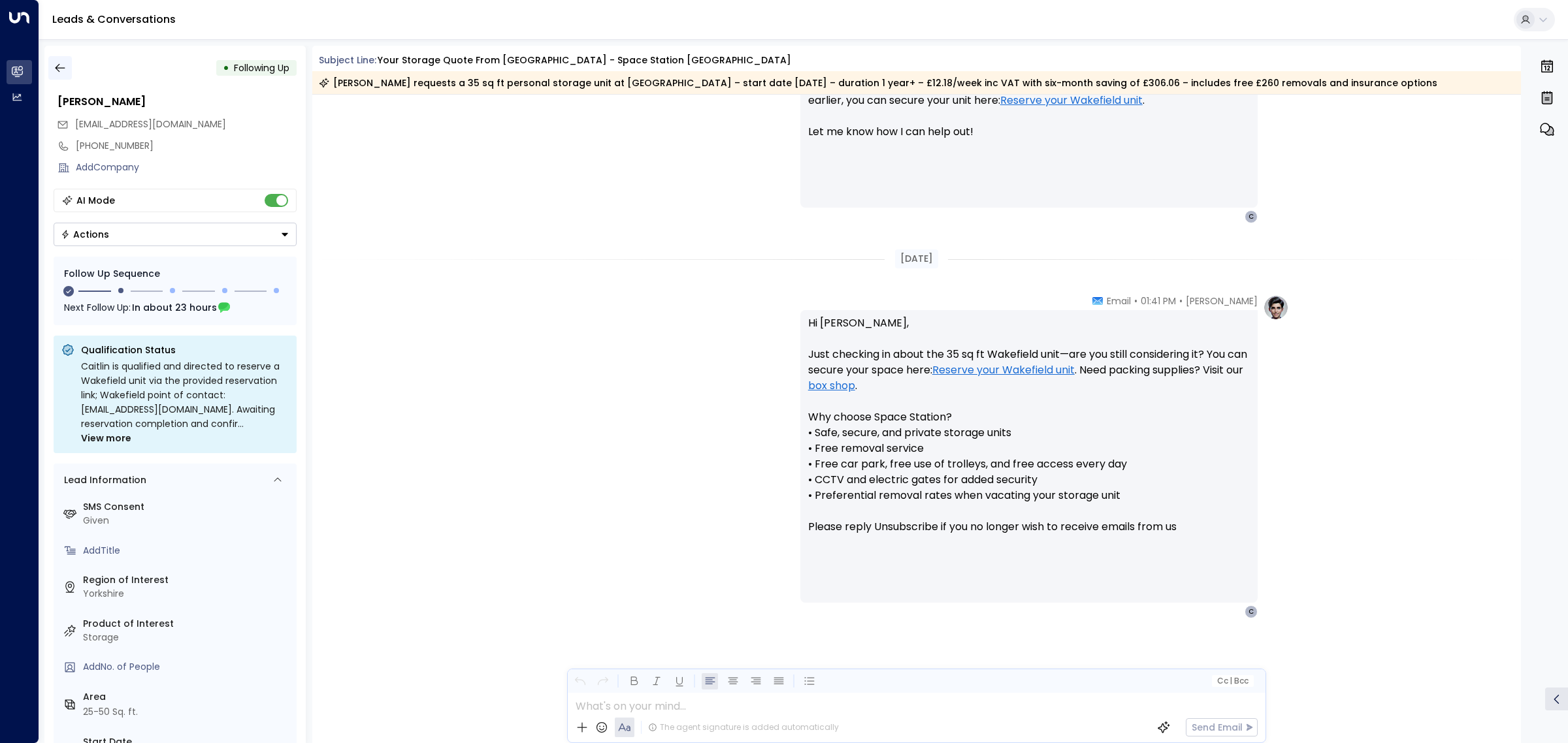
click at [62, 61] on icon "button" at bounding box center [60, 68] width 13 height 13
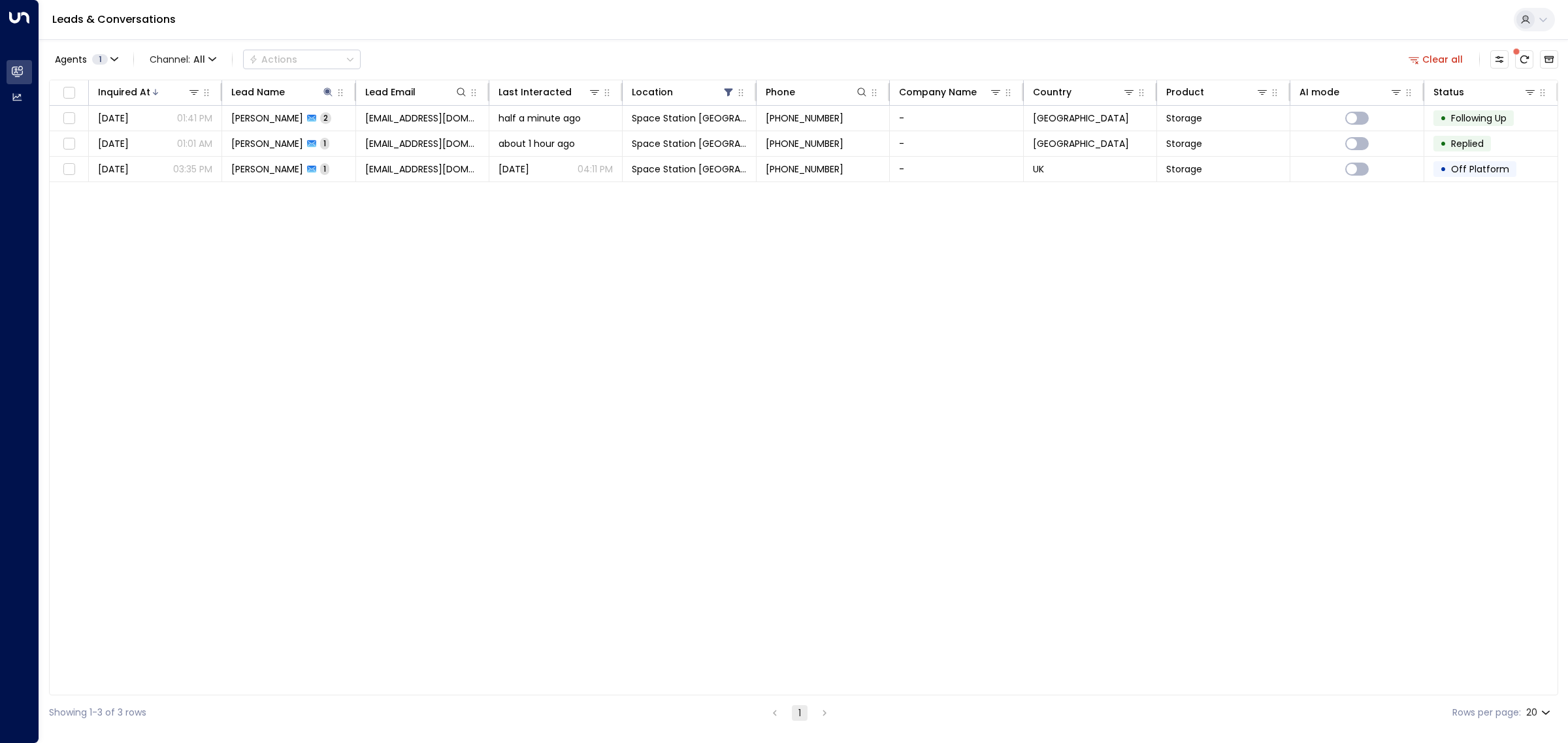
click at [500, 390] on div "Inquired At Lead Name Lead Email Last Interacted Location Phone Company Name Co…" at bounding box center [804, 387] width 1510 height 616
drag, startPoint x: 1516, startPoint y: 54, endPoint x: 1478, endPoint y: 60, distance: 38.5
click at [1516, 54] on span at bounding box center [1516, 52] width 7 height 7
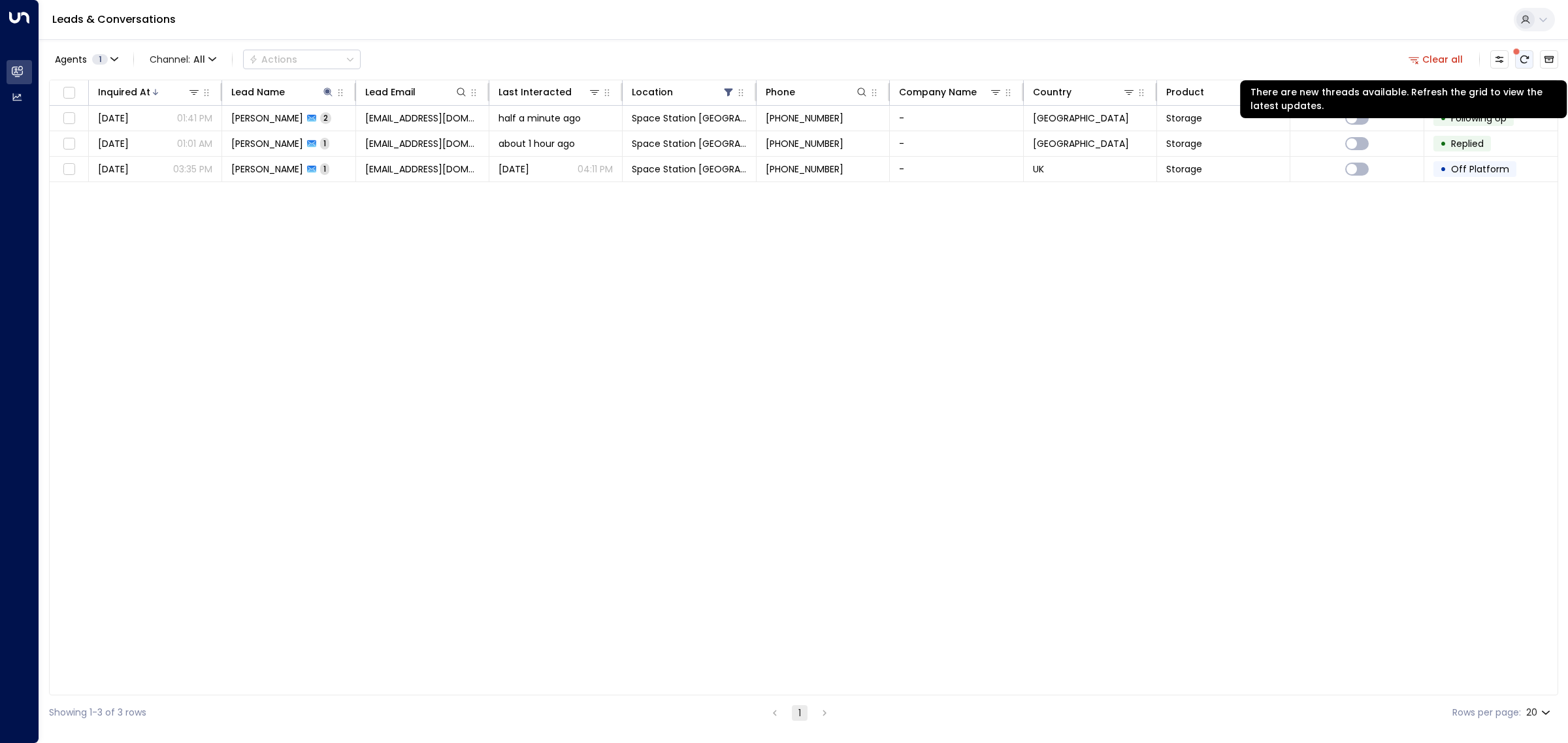
click at [1522, 60] on icon "There are new threads available. Refresh the grid to view the latest updates." at bounding box center [1525, 60] width 10 height 10
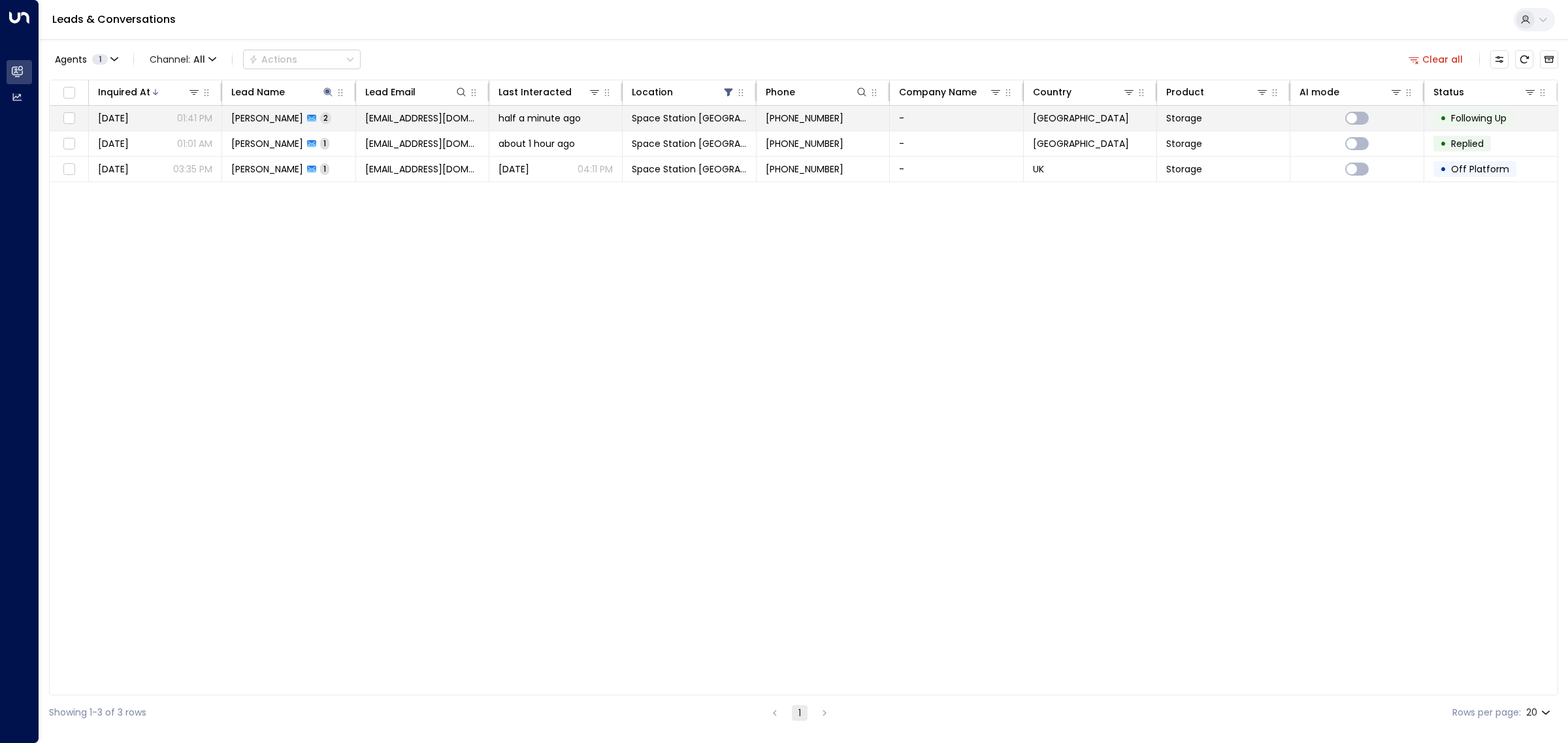
click at [299, 115] on div "[PERSON_NAME] 2" at bounding box center [281, 119] width 100 height 13
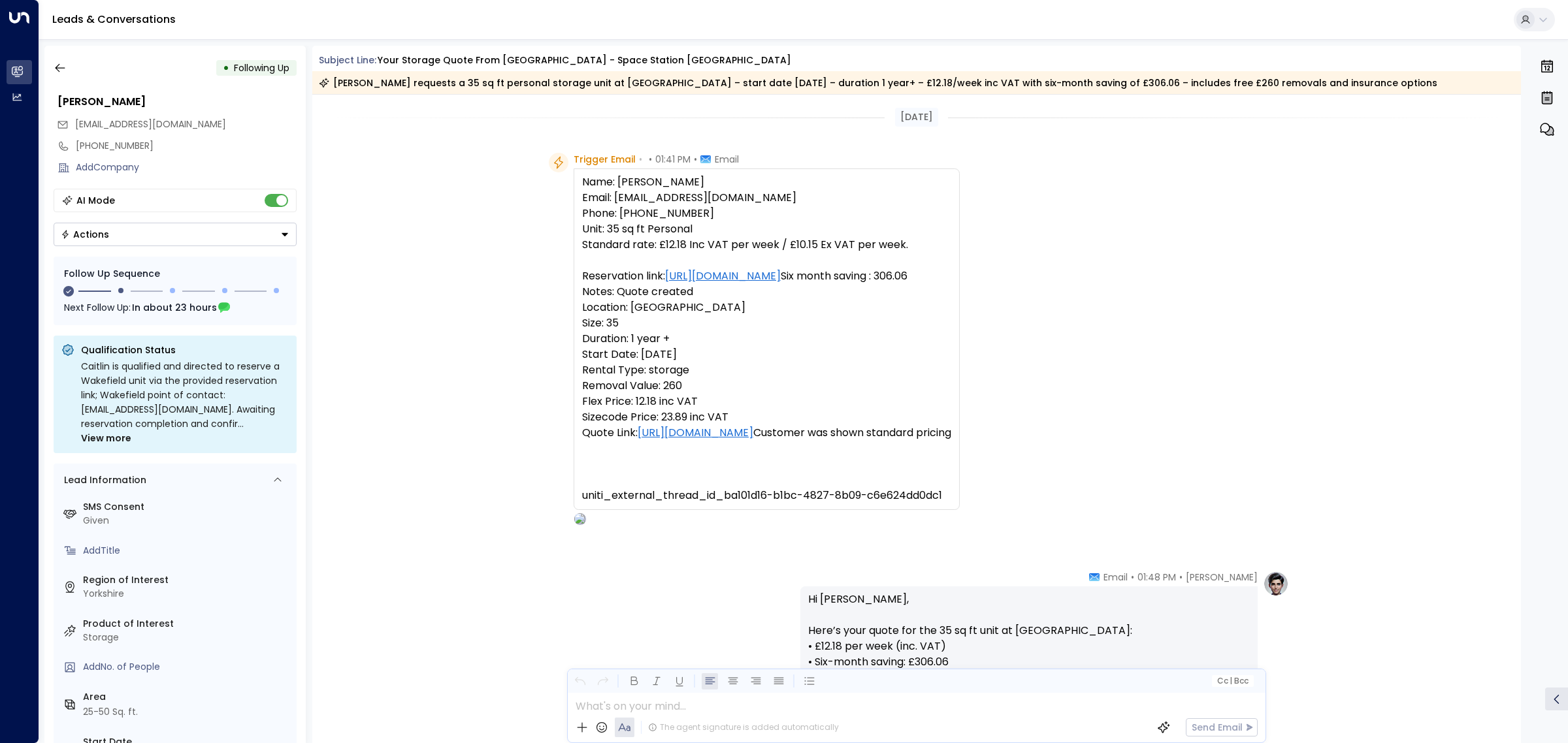
scroll to position [642, 0]
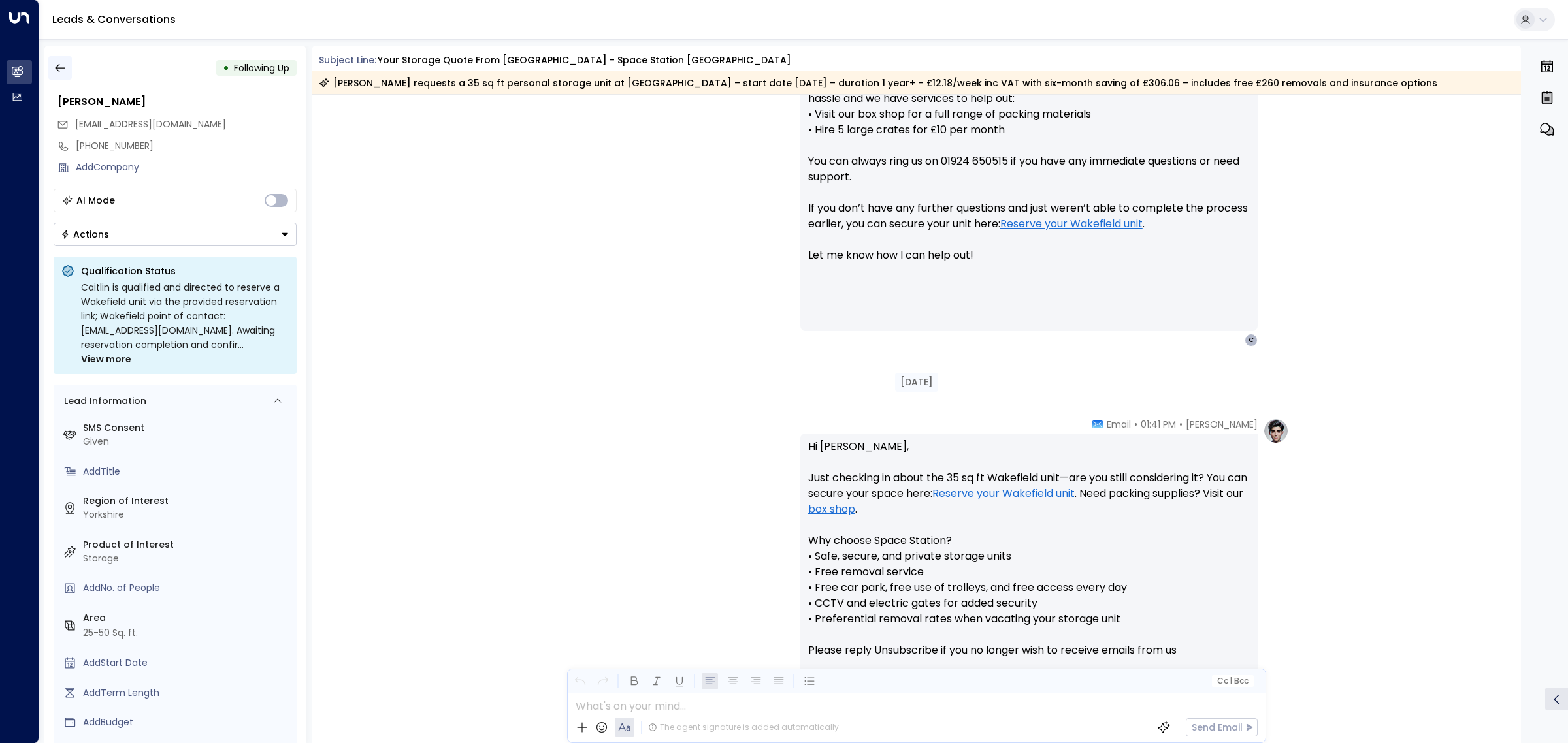
click at [52, 74] on button "button" at bounding box center [60, 68] width 24 height 24
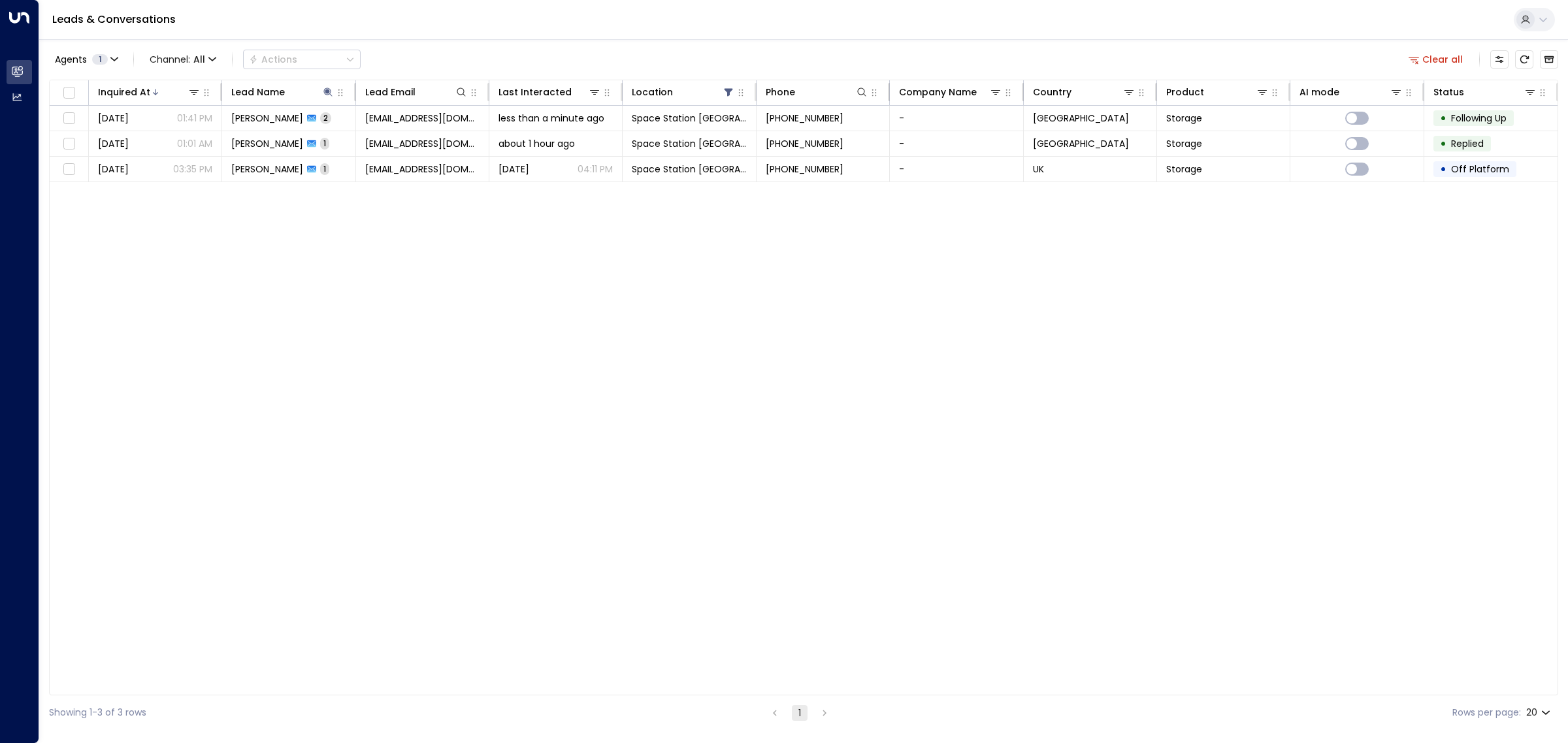
click at [557, 386] on div "Inquired At Lead Name Lead Email Last Interacted Location Phone Company Name Co…" at bounding box center [804, 387] width 1510 height 616
click at [326, 85] on button at bounding box center [328, 92] width 13 height 13
click at [407, 138] on icon "button" at bounding box center [410, 140] width 9 height 9
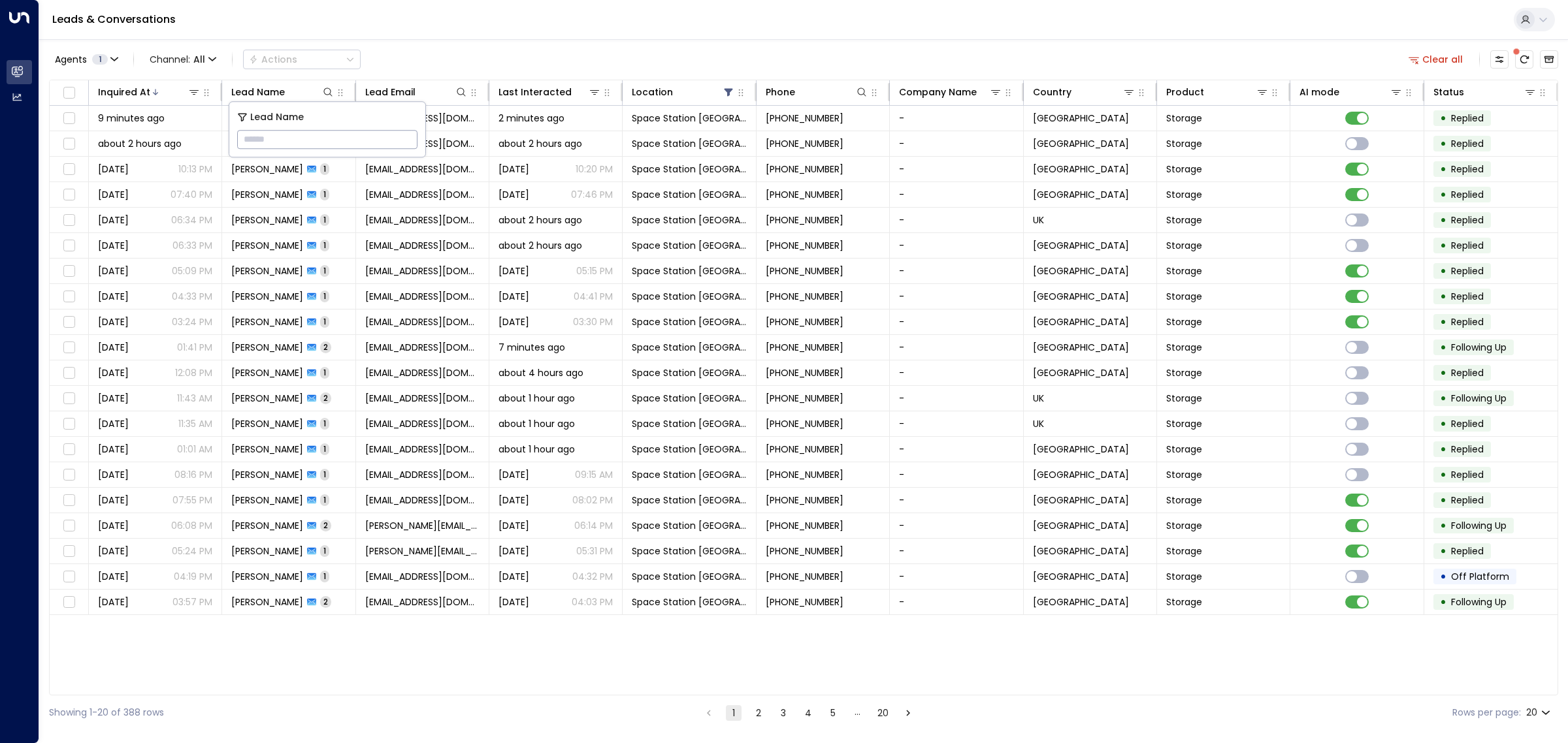
click at [436, 66] on div "Agents 1 Channel: All Actions Clear all" at bounding box center [804, 59] width 1510 height 27
click at [133, 85] on div "Inquired At" at bounding box center [124, 91] width 52 height 15
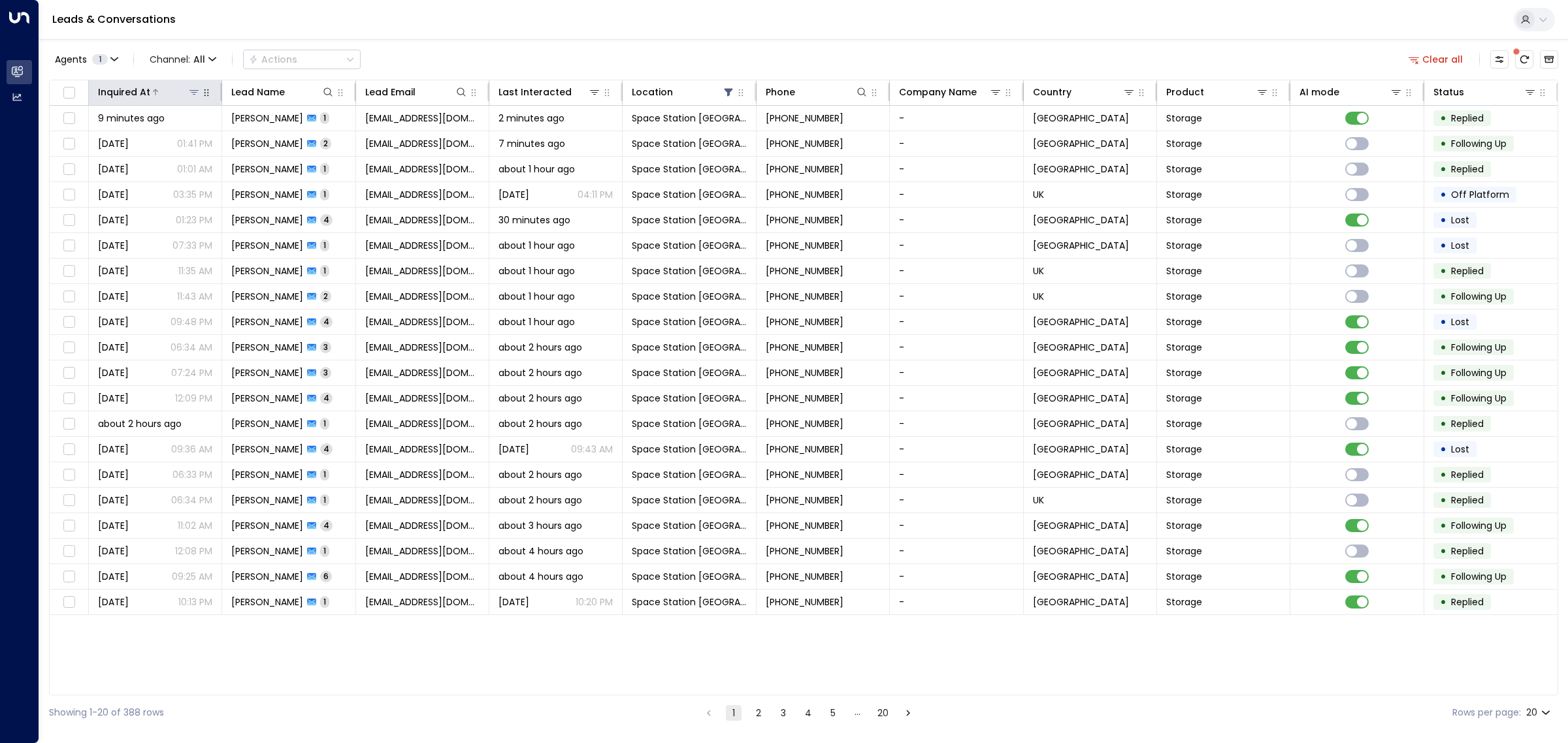
click at [133, 85] on div "Inquired At" at bounding box center [124, 91] width 52 height 15
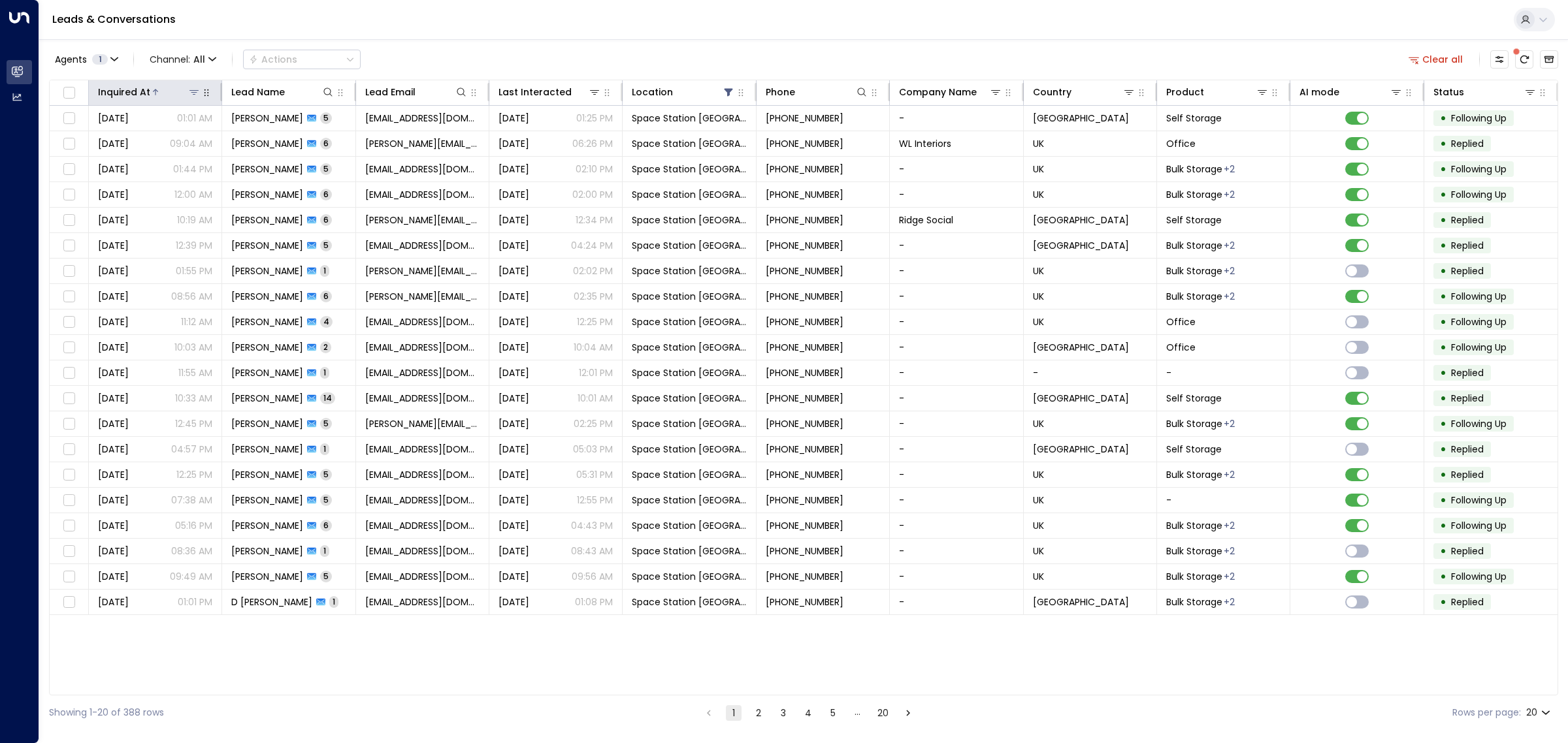
click at [133, 85] on div "Inquired At" at bounding box center [124, 91] width 52 height 15
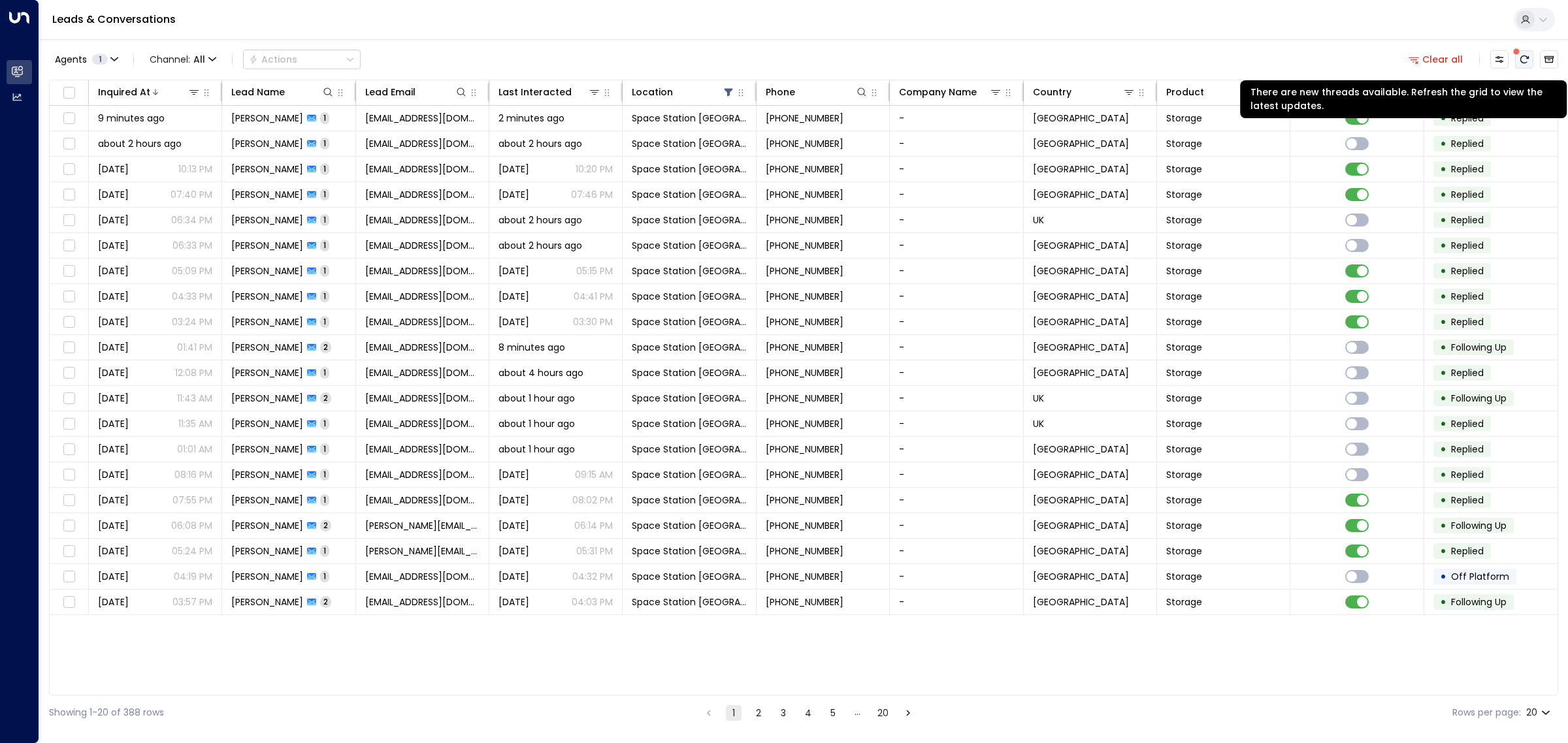
click at [1529, 55] on icon "There are new threads available. Refresh the grid to view the latest updates." at bounding box center [1525, 60] width 10 height 10
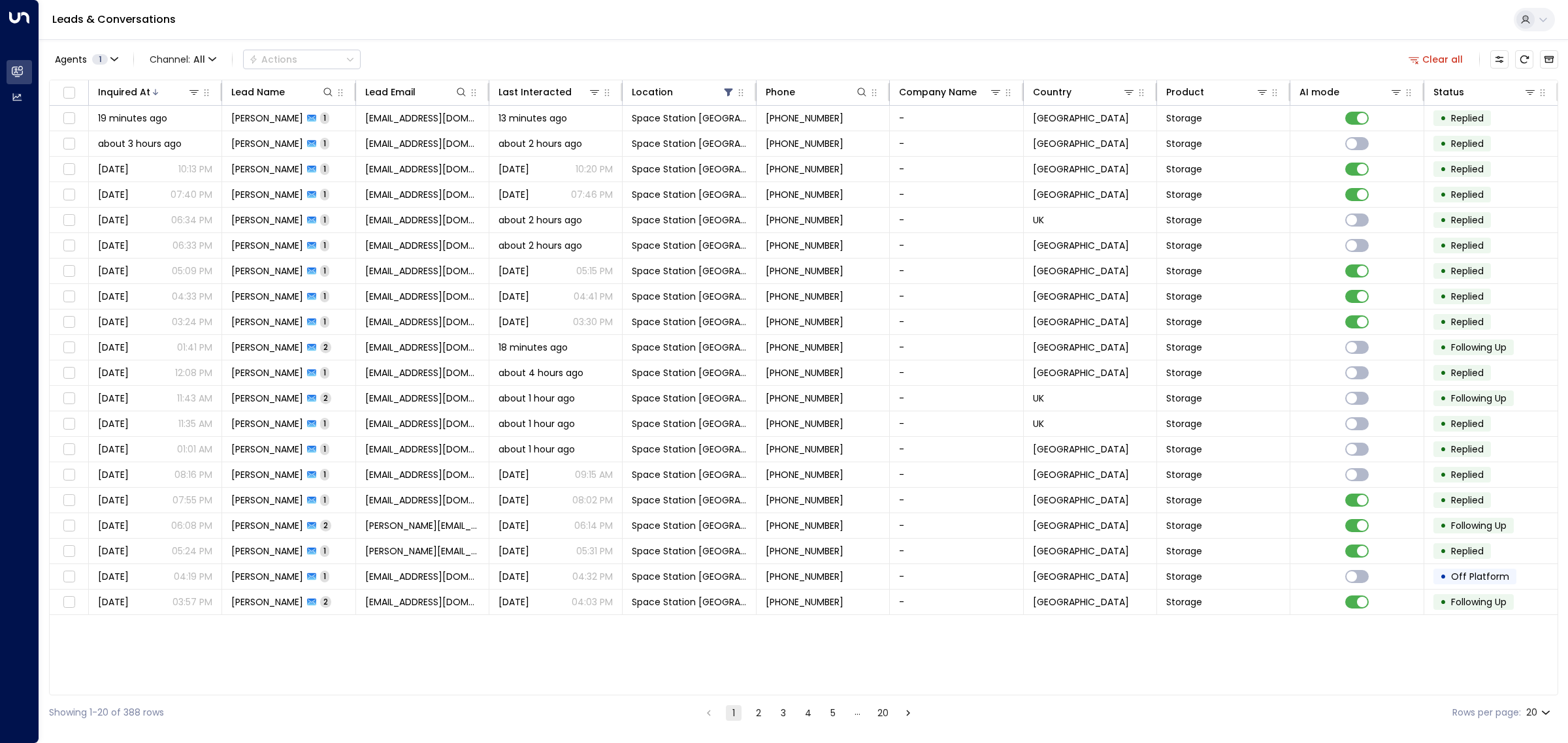
click at [781, 626] on div "Inquired At Lead Name Lead Email Last Interacted Location Phone Company Name Co…" at bounding box center [804, 387] width 1510 height 616
click at [549, 54] on div "Agents 1 Channel: All Actions Clear all" at bounding box center [804, 59] width 1510 height 27
click at [364, 315] on td "[EMAIL_ADDRESS][DOMAIN_NAME]" at bounding box center [422, 322] width 133 height 25
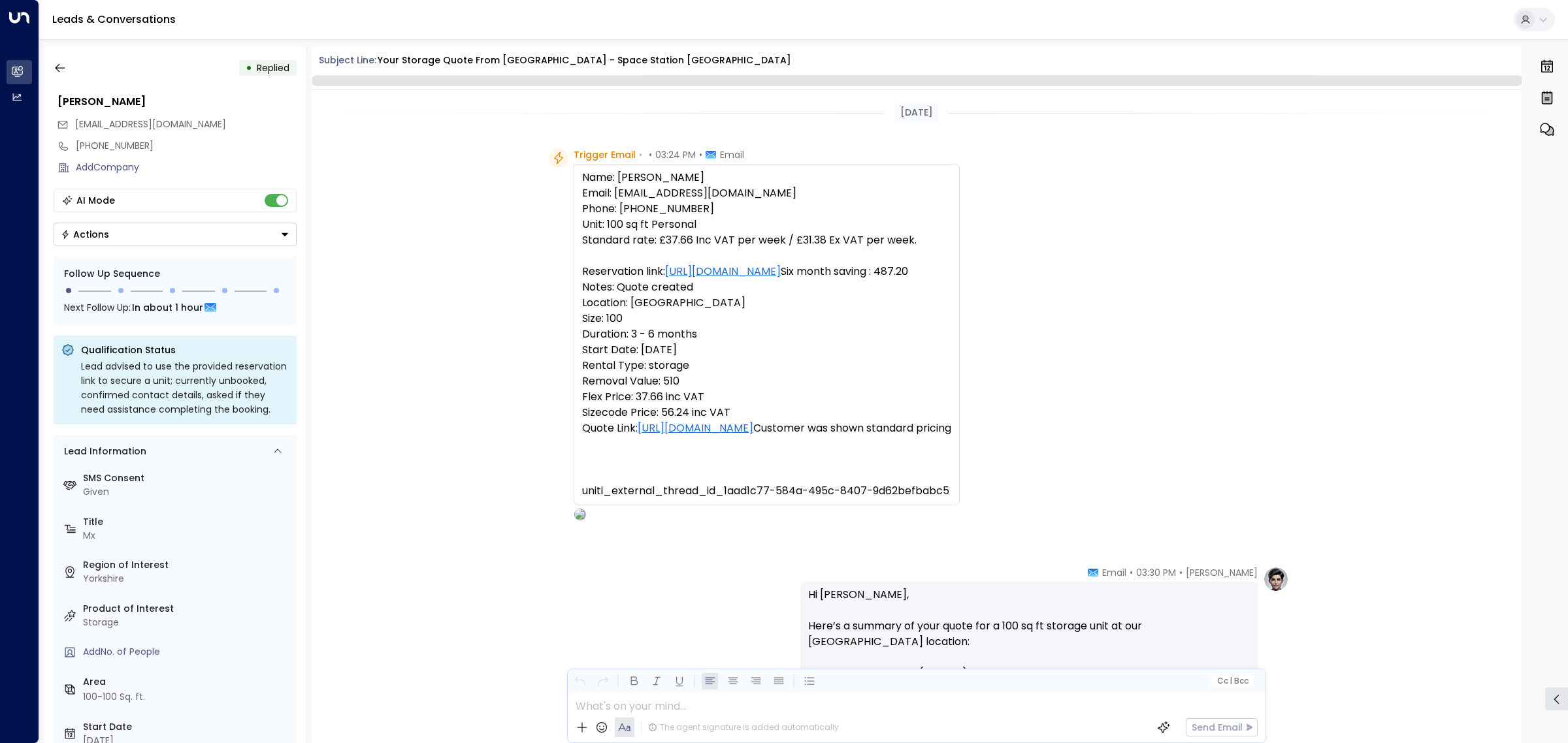
scroll to position [559, 0]
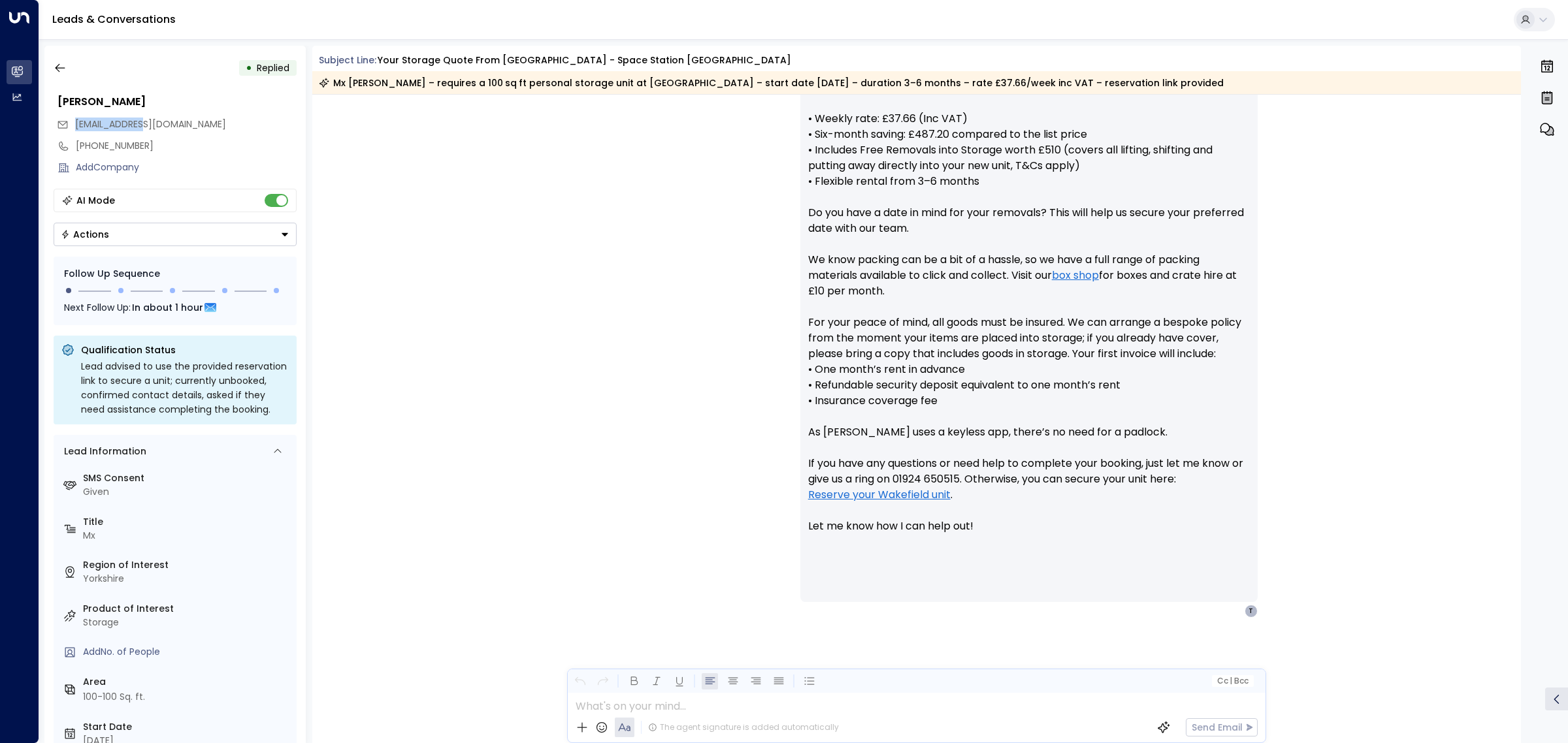
drag, startPoint x: 130, startPoint y: 118, endPoint x: 69, endPoint y: 119, distance: 61.0
click at [69, 119] on div "[EMAIL_ADDRESS][DOMAIN_NAME]" at bounding box center [176, 124] width 239 height 21
copy span "[EMAIL_ADDRESS][DOMAIN_NAME]"
click at [55, 68] on icon "button" at bounding box center [60, 68] width 13 height 13
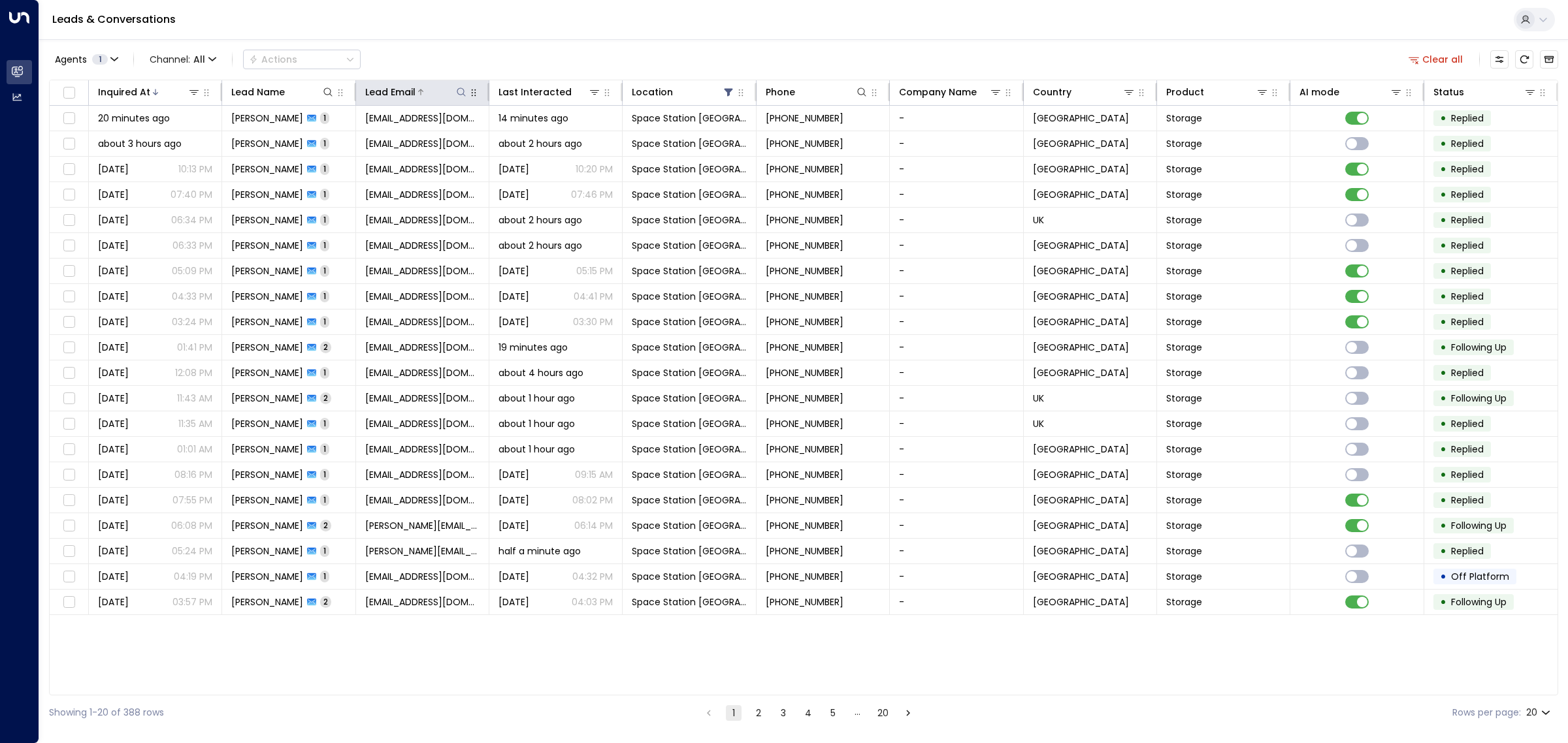
click at [455, 90] on button at bounding box center [461, 92] width 13 height 13
click at [454, 137] on input "text" at bounding box center [461, 139] width 181 height 24
type input "**********"
drag, startPoint x: 494, startPoint y: 64, endPoint x: 494, endPoint y: 56, distance: 8.0
click at [494, 60] on div "Agents 1 Channel: All Actions Clear all" at bounding box center [804, 59] width 1510 height 27
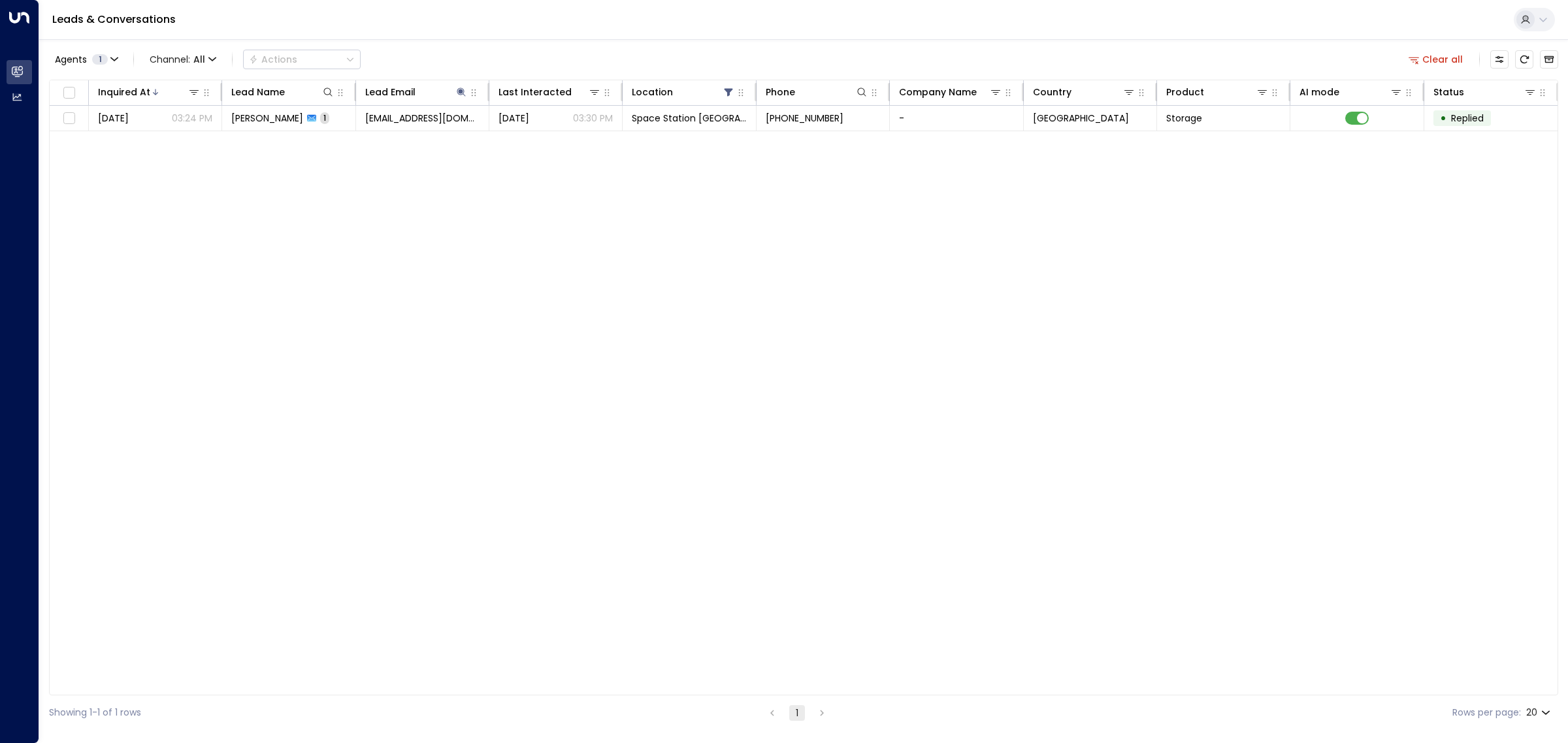
click at [603, 730] on div "Showing 1-1 of 1 rows 1 Rows per page: 20 **" at bounding box center [804, 713] width 1510 height 35
click at [459, 89] on icon at bounding box center [461, 92] width 10 height 10
drag, startPoint x: 451, startPoint y: 135, endPoint x: 367, endPoint y: 144, distance: 84.5
click at [367, 144] on div "**********" at bounding box center [461, 129] width 196 height 54
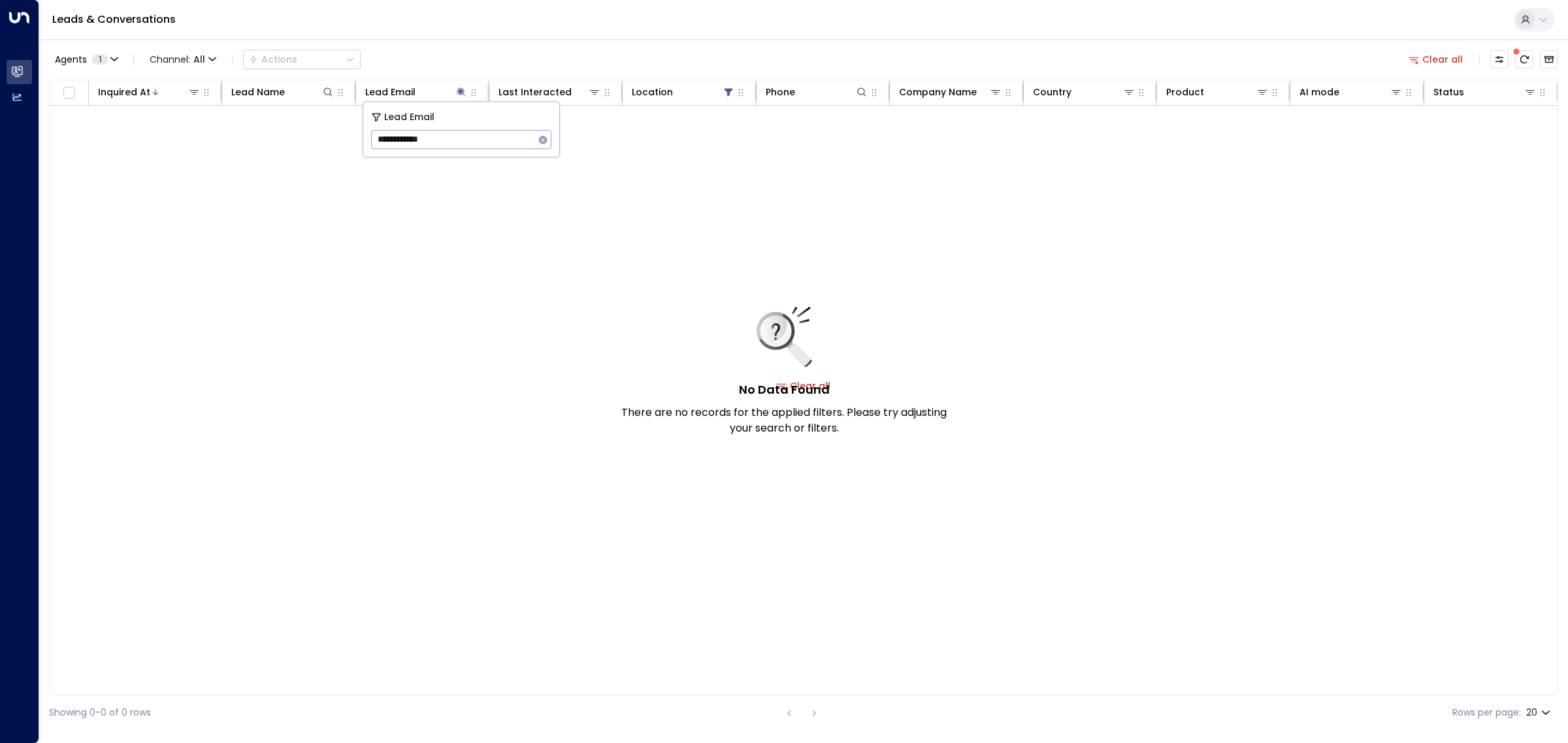
type input "**********"
click at [729, 88] on icon at bounding box center [729, 92] width 10 height 10
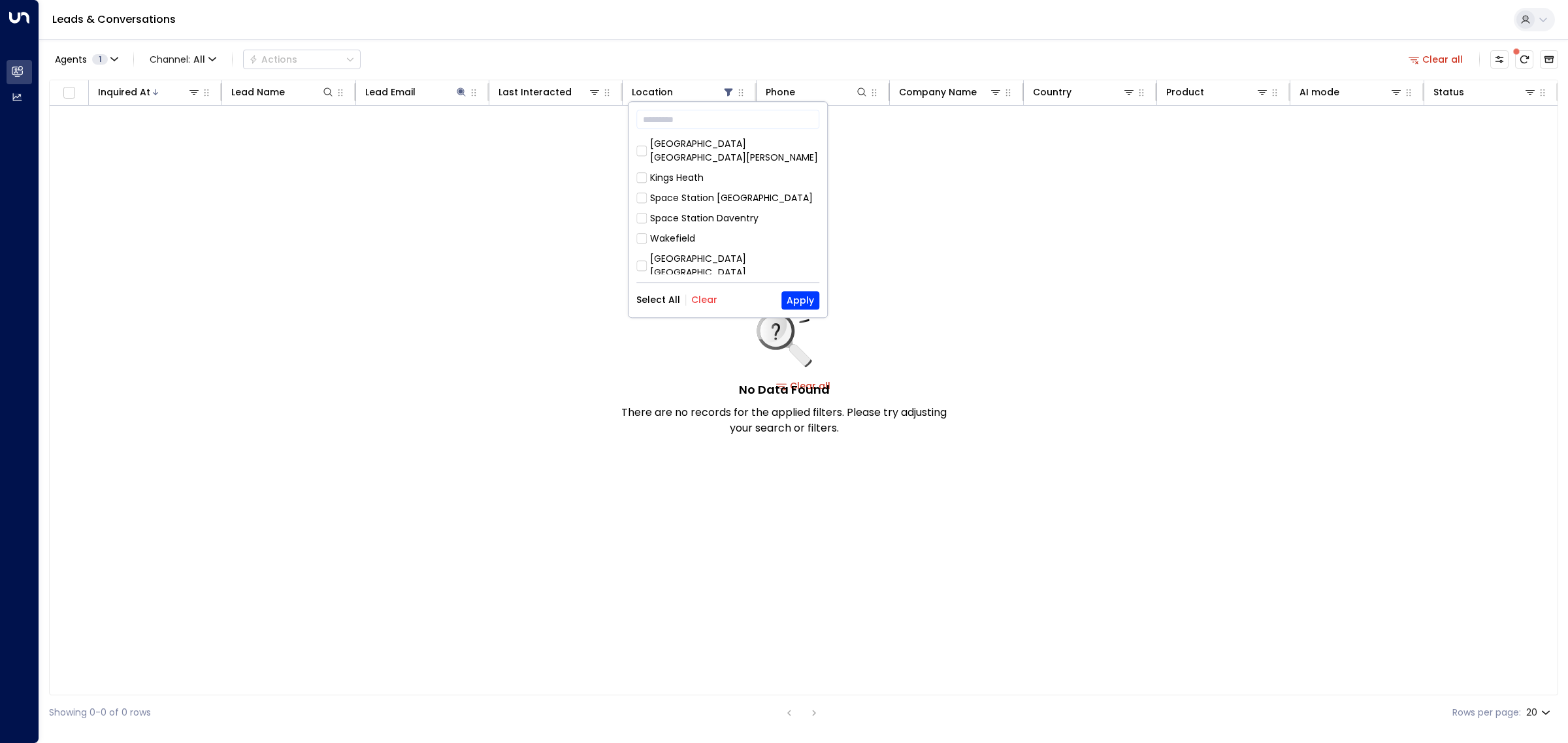
click at [665, 292] on div "Select All Clear Apply" at bounding box center [728, 300] width 183 height 18
click at [664, 295] on button "Select All" at bounding box center [658, 300] width 43 height 10
click at [799, 297] on button "Apply" at bounding box center [800, 300] width 38 height 18
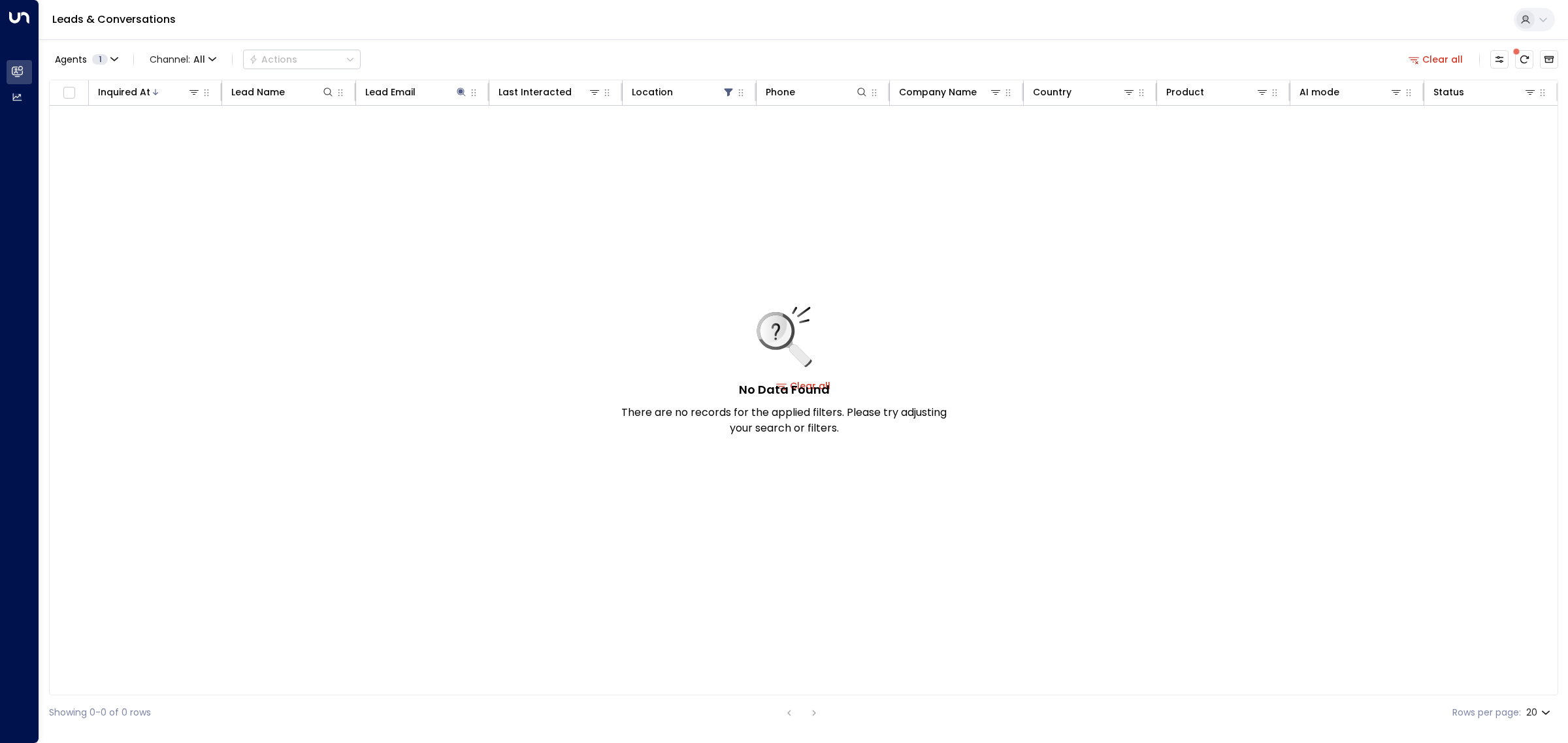
click at [572, 252] on div "No Data Found There are no records for the applied filters. Please try adjustin…" at bounding box center [803, 386] width 1508 height 560
click at [1520, 54] on span at bounding box center [1516, 52] width 7 height 7
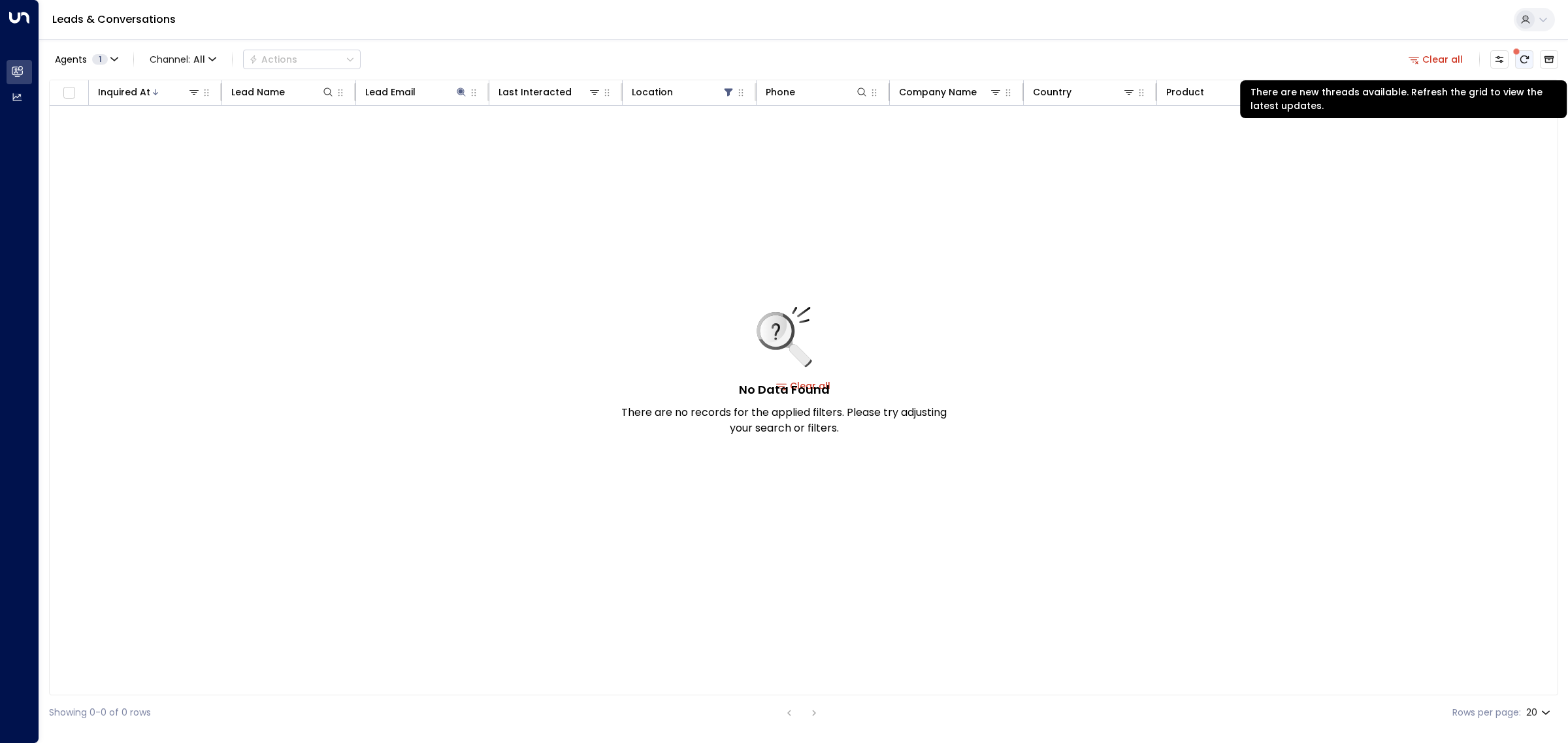
click at [1520, 63] on icon "There are new threads available. Refresh the grid to view the latest updates." at bounding box center [1525, 60] width 10 height 10
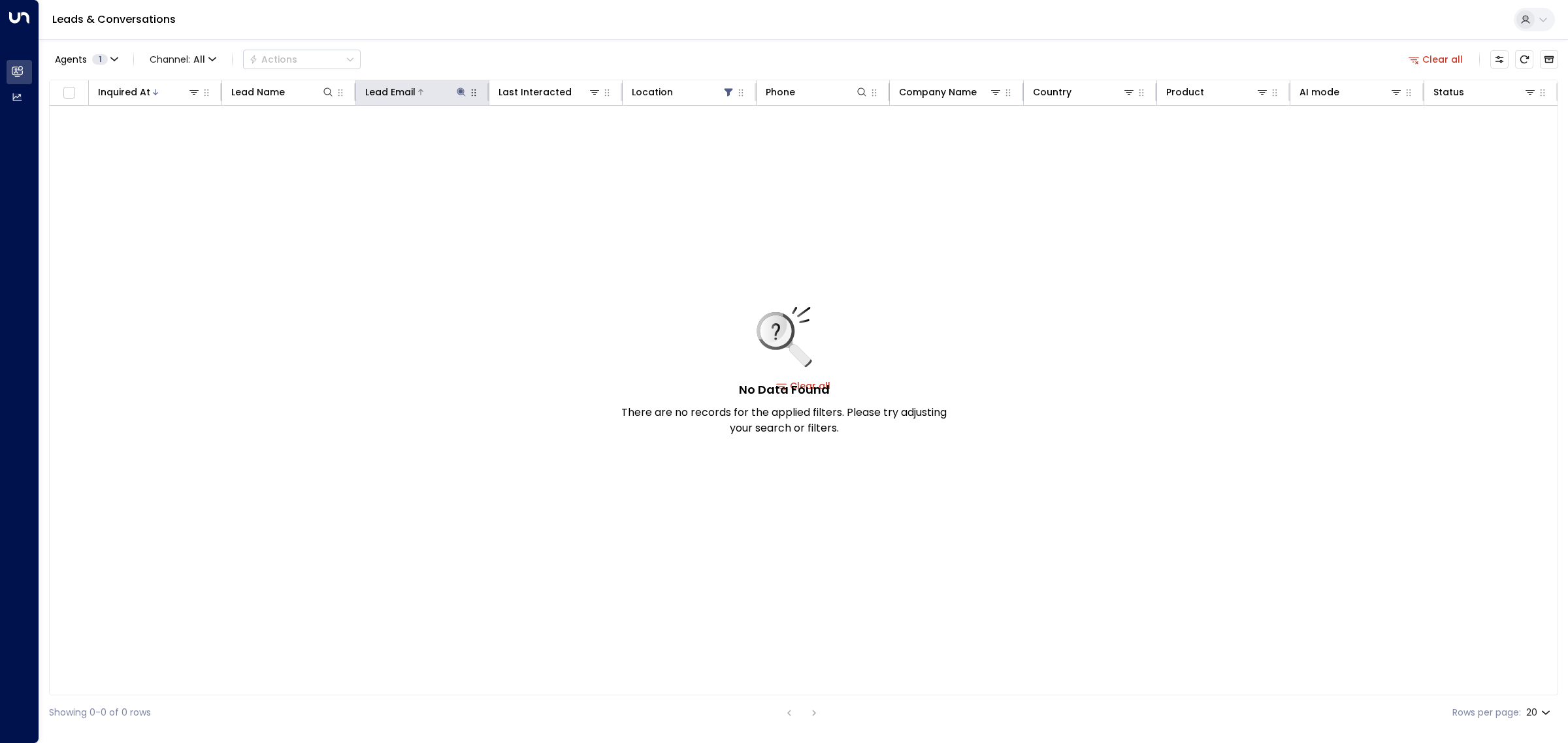
click at [462, 89] on icon at bounding box center [461, 92] width 10 height 10
click at [545, 139] on icon "button" at bounding box center [544, 140] width 9 height 9
drag, startPoint x: 326, startPoint y: 292, endPoint x: 321, endPoint y: 285, distance: 8.6
click at [323, 285] on div "No Data Found There are no records for the applied filters. Please try adjustin…" at bounding box center [803, 386] width 1508 height 560
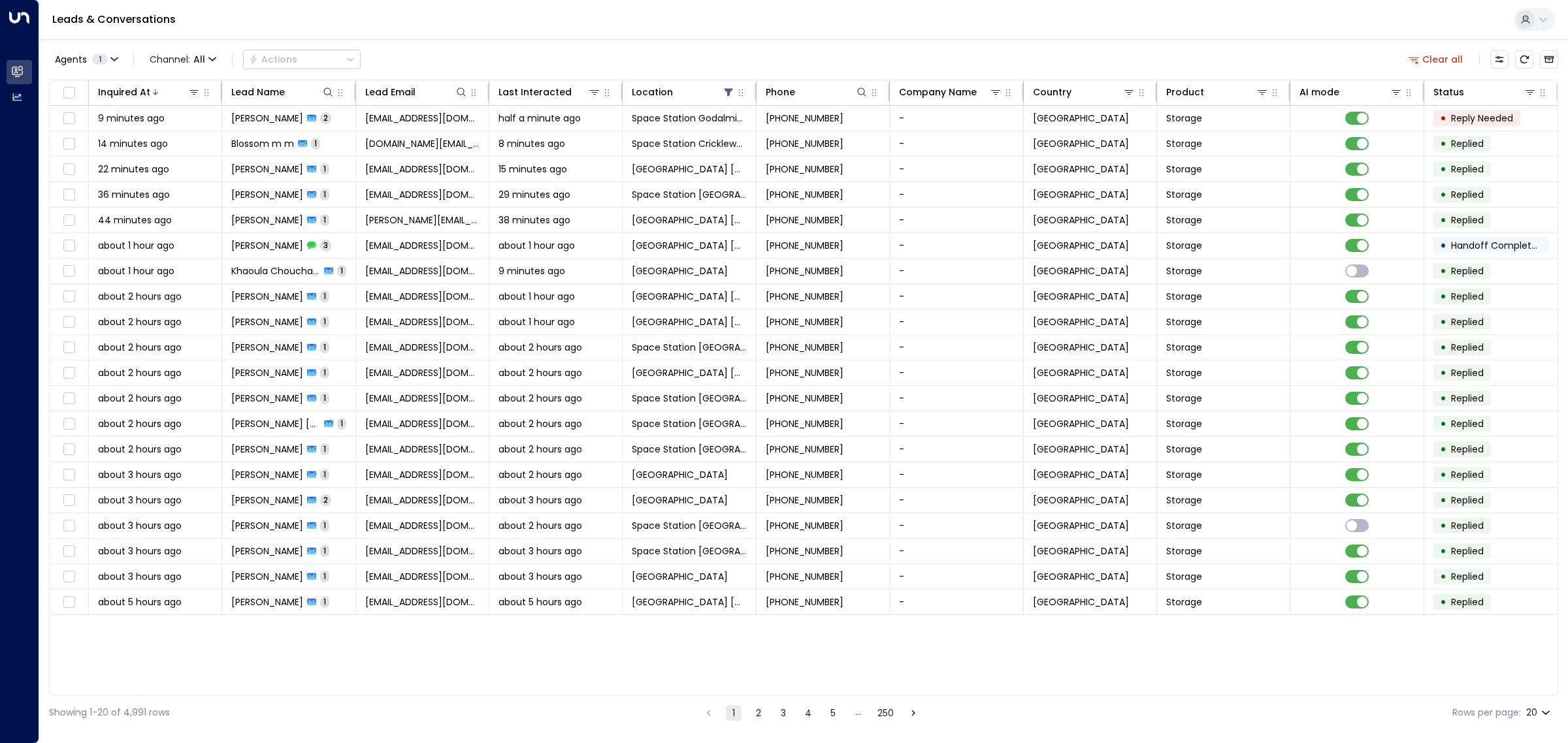
click at [611, 49] on div "Agents 1 Channel: All Actions Clear all" at bounding box center [804, 59] width 1510 height 27
